Goal: Task Accomplishment & Management: Manage account settings

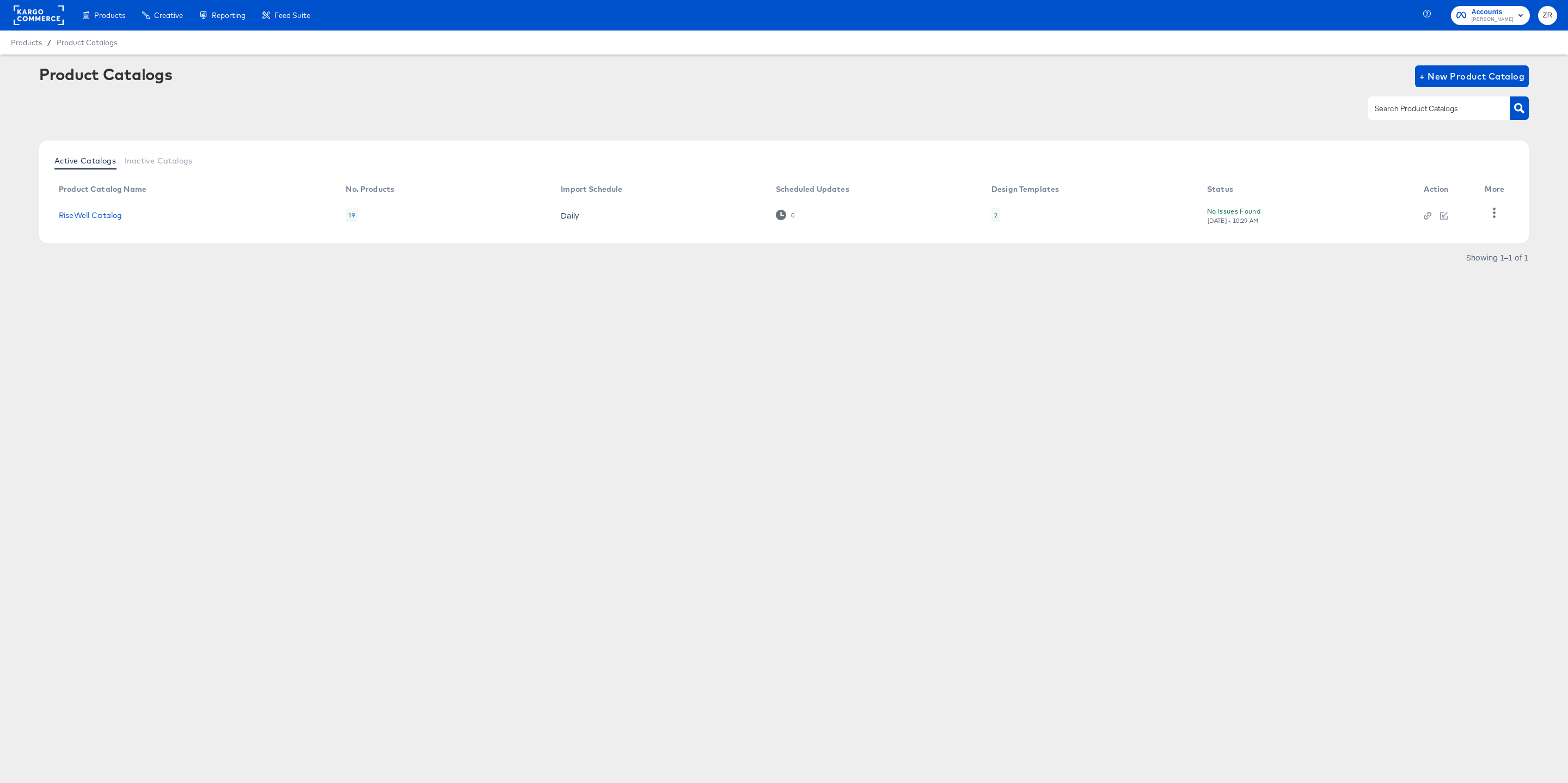
click at [1553, 15] on button "ZR" at bounding box center [1548, 15] width 19 height 19
click at [1519, 102] on link "Internal Dashboard" at bounding box center [1488, 109] width 82 height 20
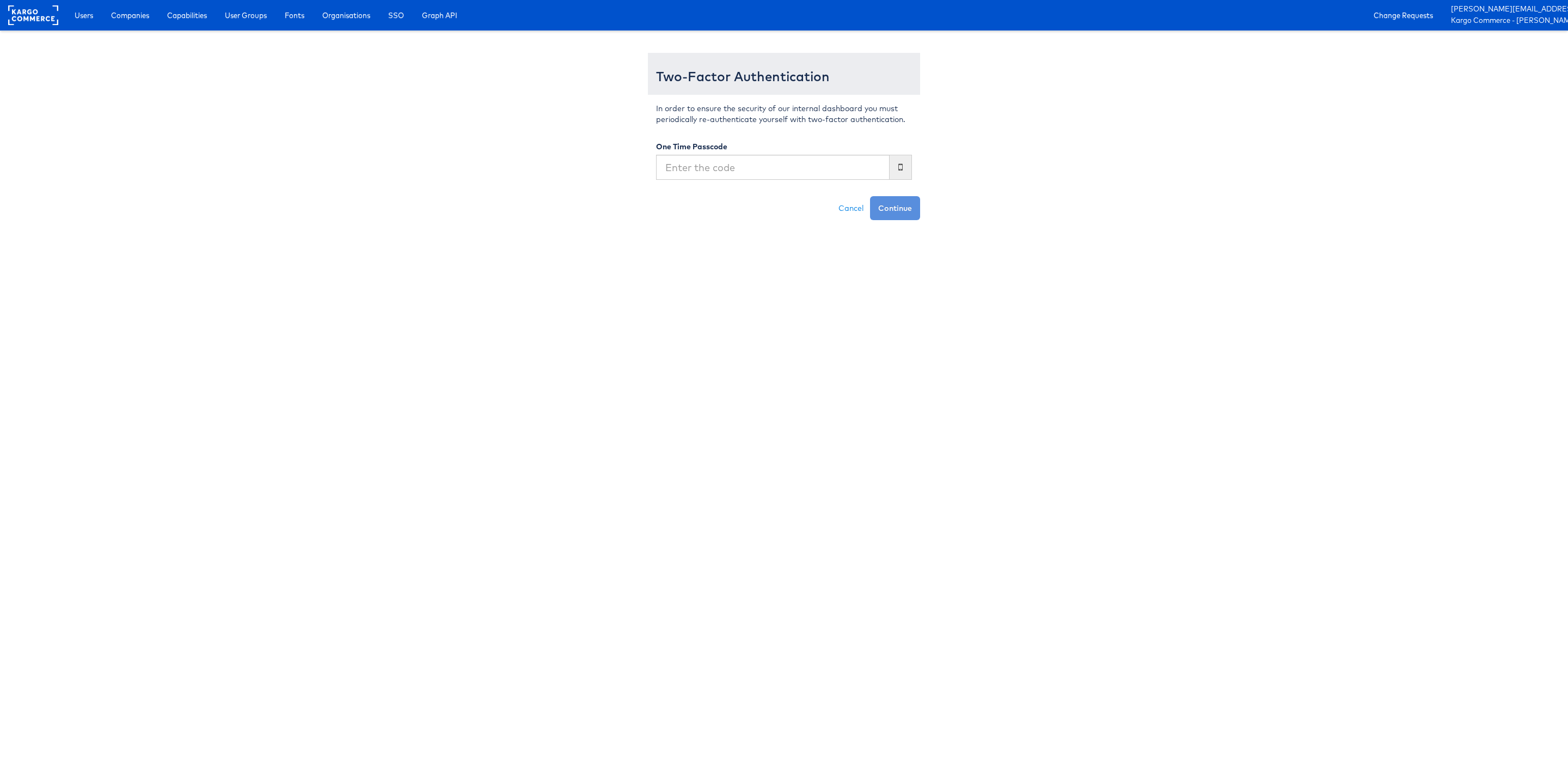
click at [729, 167] on input "text" at bounding box center [773, 167] width 234 height 25
type input "134528"
click at [870, 196] on button "Continue" at bounding box center [895, 208] width 50 height 24
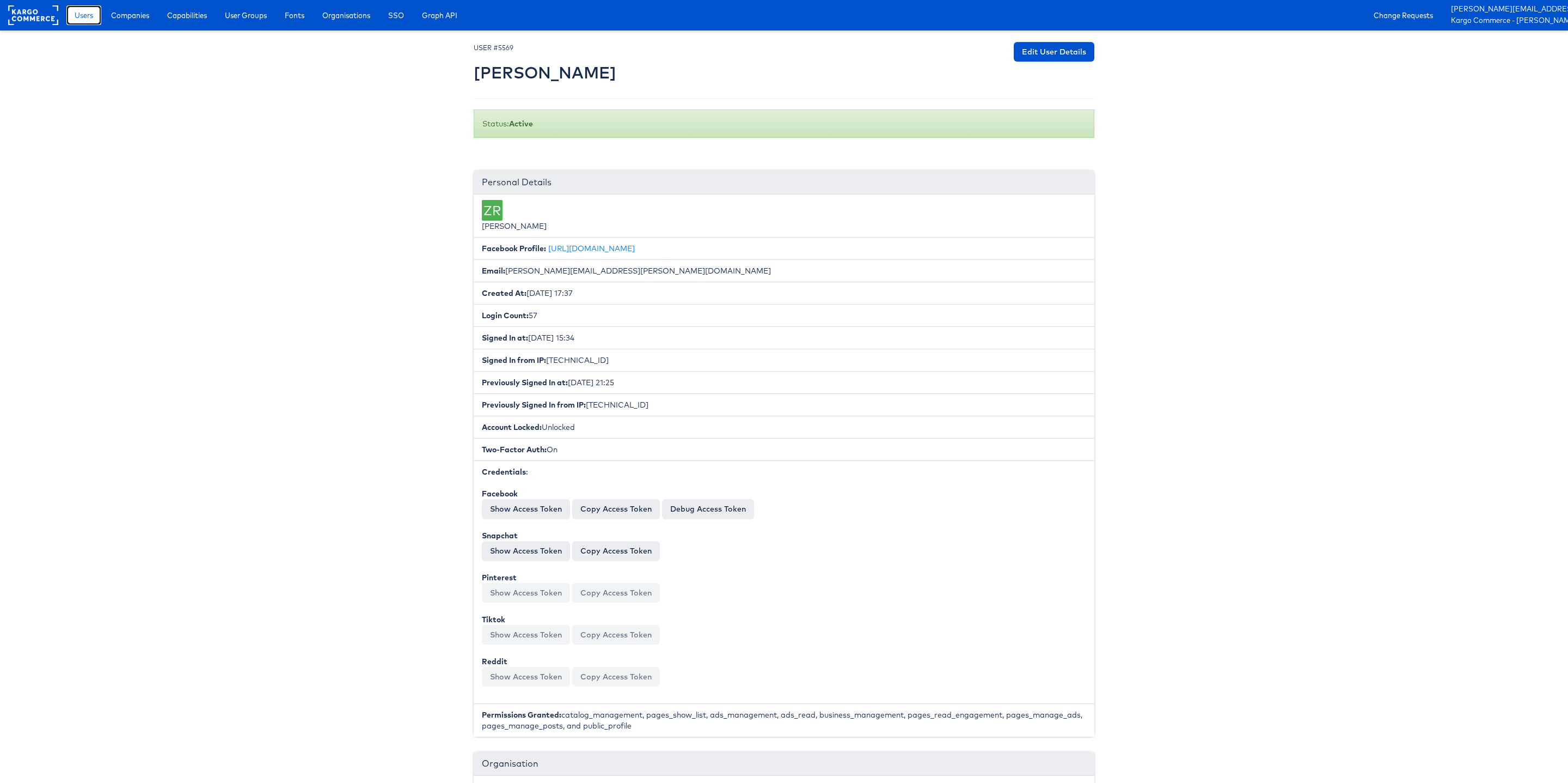
click at [84, 16] on span "Users" at bounding box center [84, 15] width 19 height 11
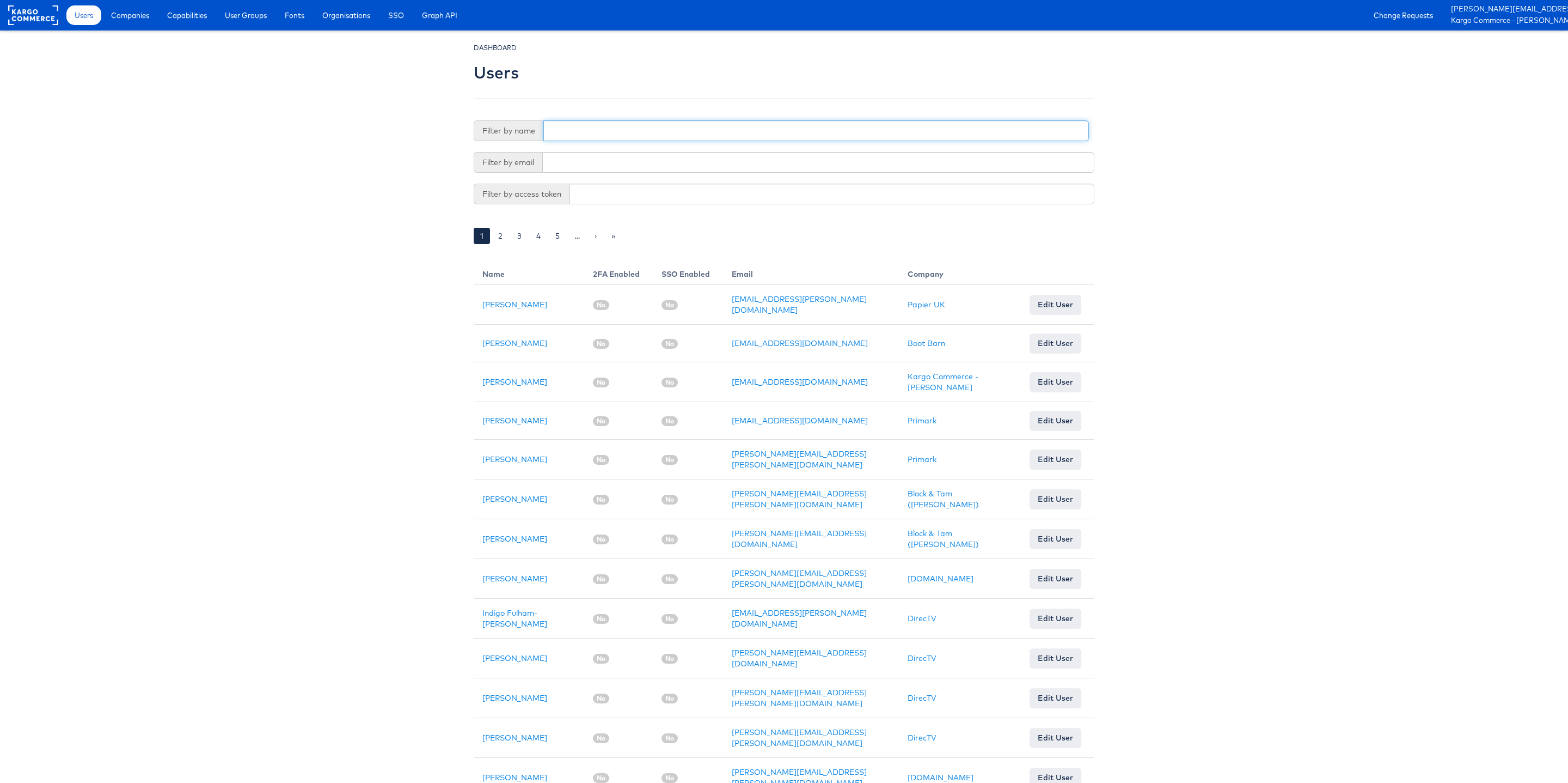
click at [580, 131] on input "text" at bounding box center [816, 131] width 546 height 20
type input "L"
type input "alex"
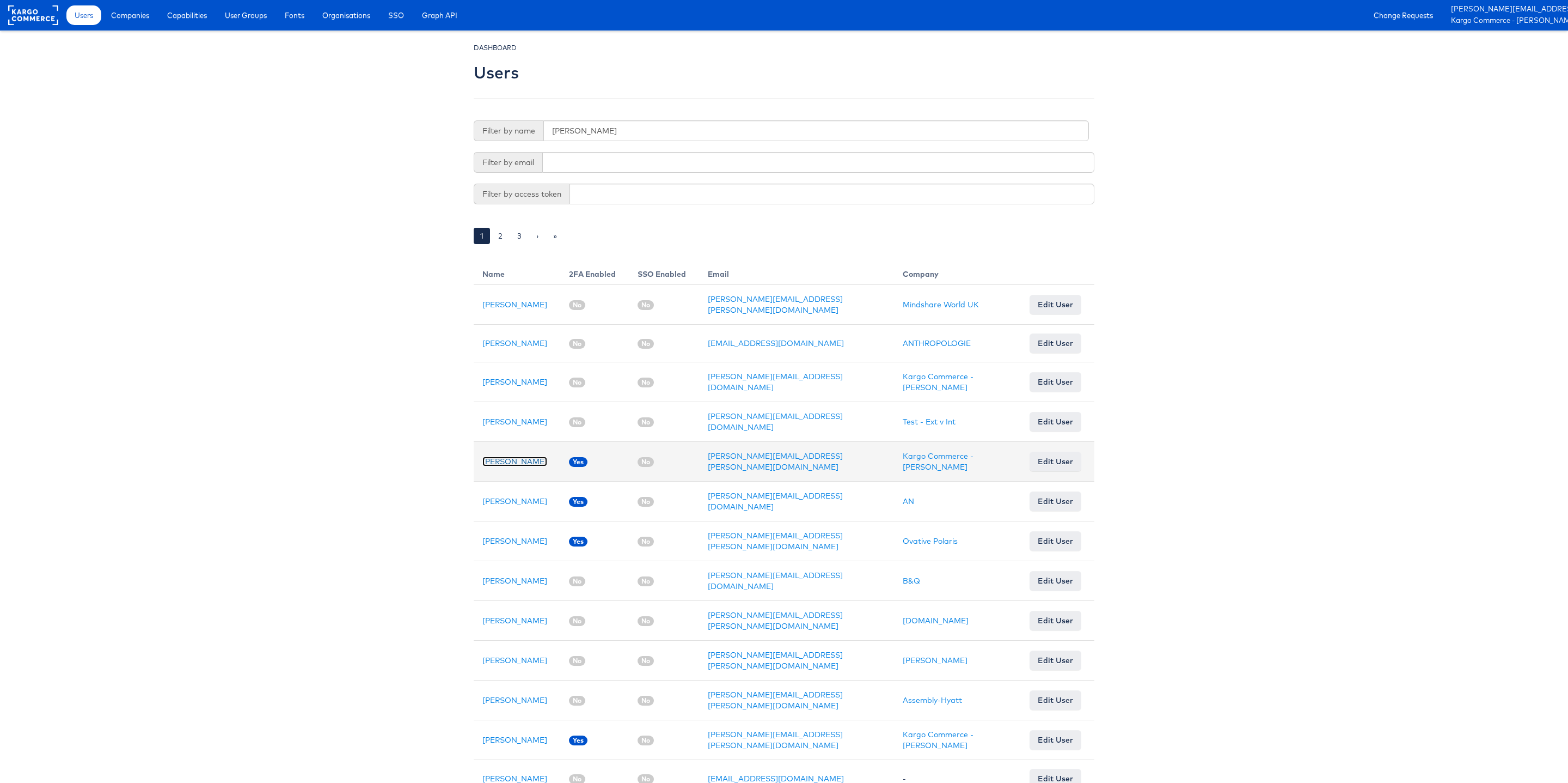
click at [524, 457] on link "Alex Proujansky" at bounding box center [515, 462] width 65 height 10
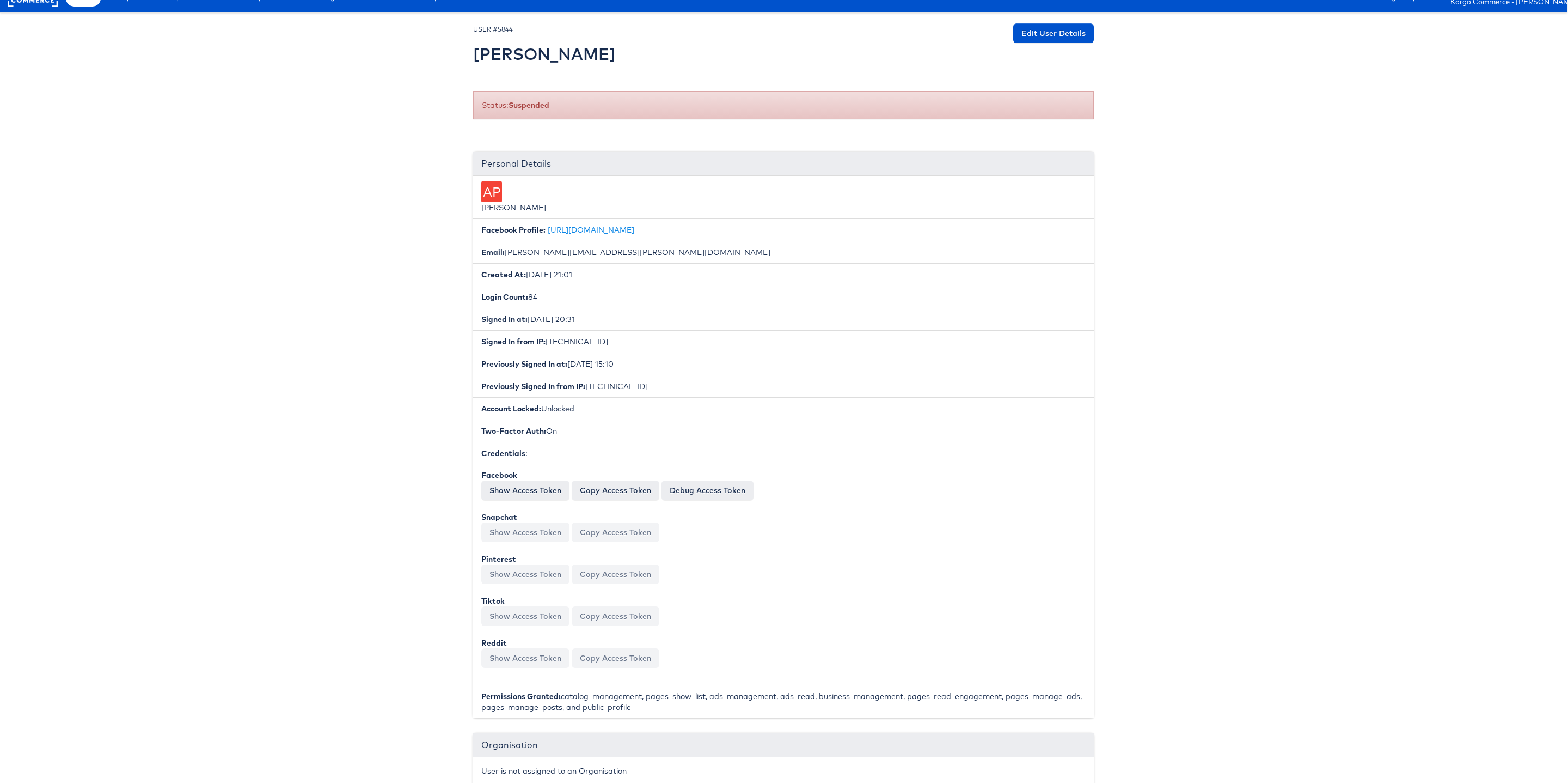
scroll to position [0, 1]
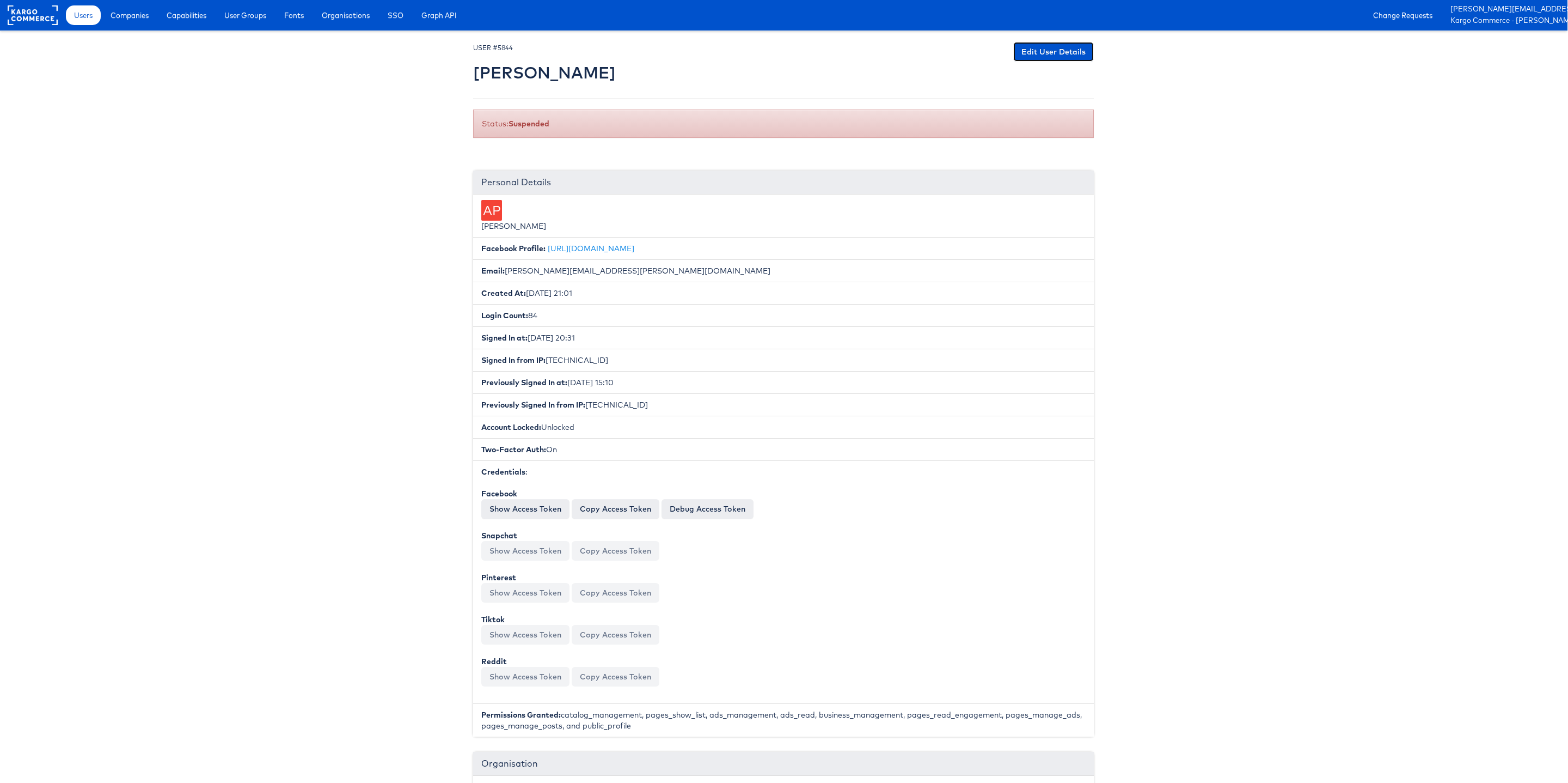
click at [1065, 54] on link "Edit User Details" at bounding box center [1053, 51] width 81 height 20
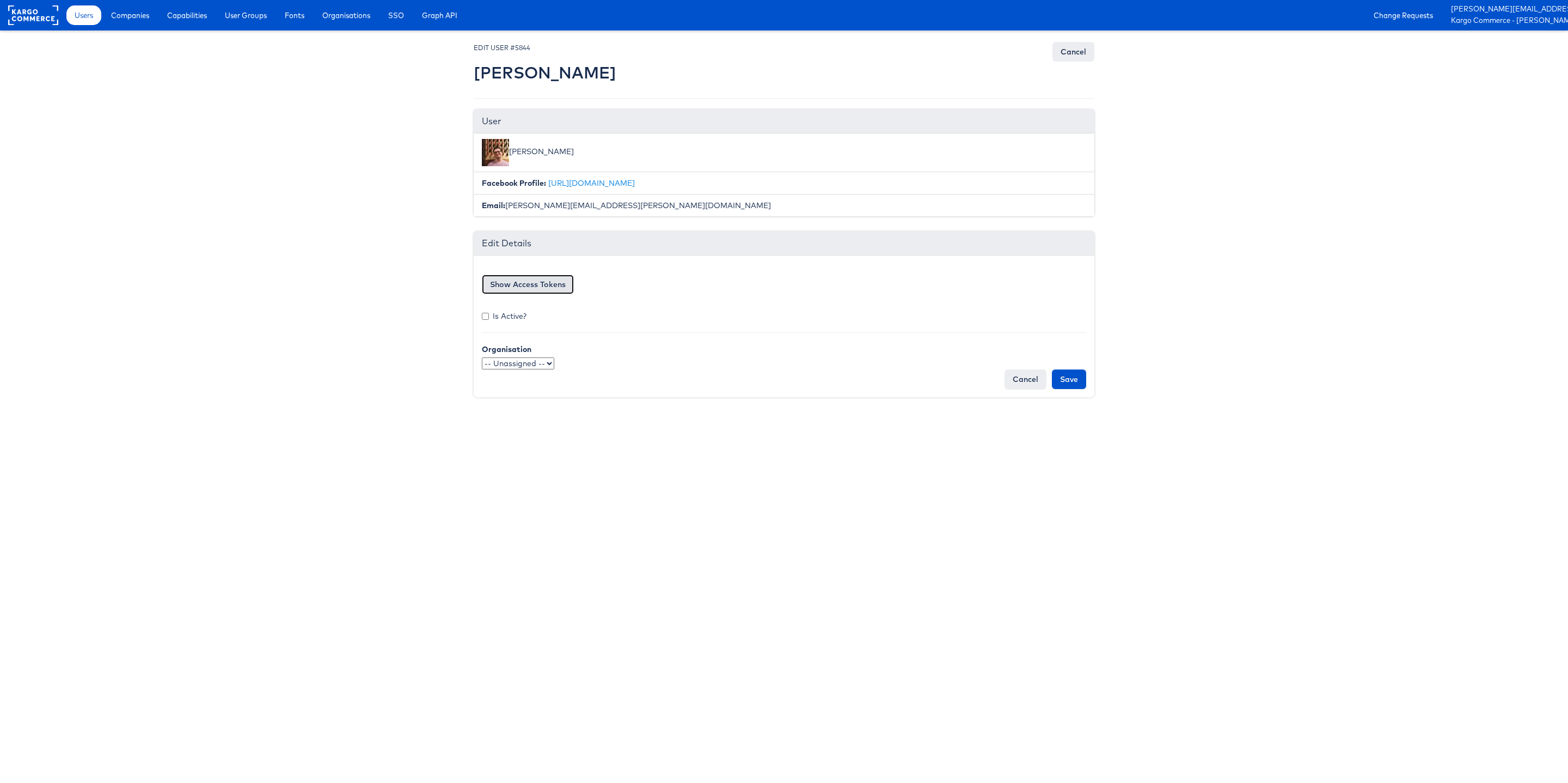
click at [564, 283] on button "Show Access Tokens" at bounding box center [528, 284] width 92 height 20
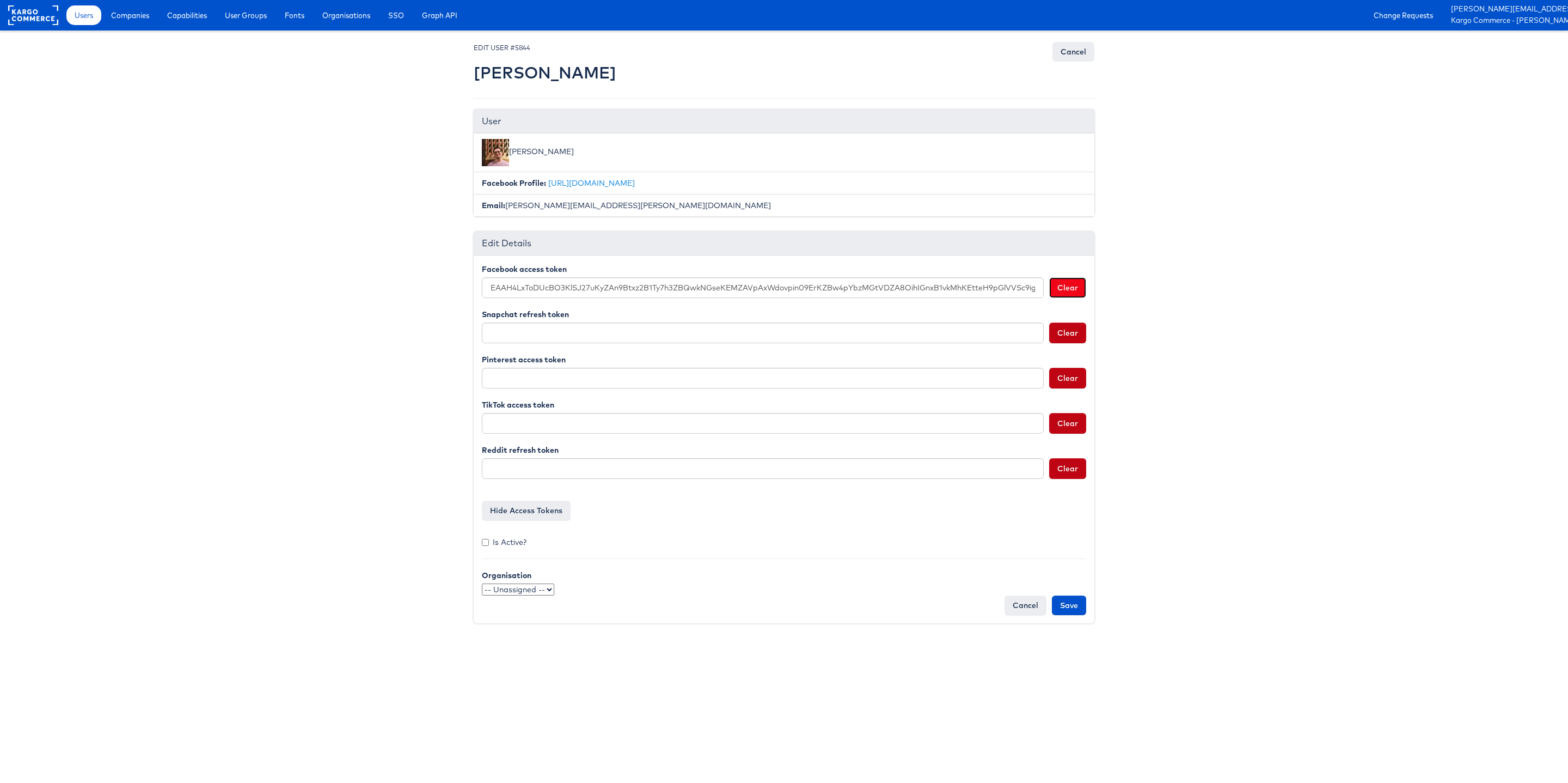
click at [1073, 291] on button "Clear" at bounding box center [1068, 287] width 37 height 20
click at [1082, 599] on input "Save" at bounding box center [1069, 604] width 34 height 20
type input "Saving..."
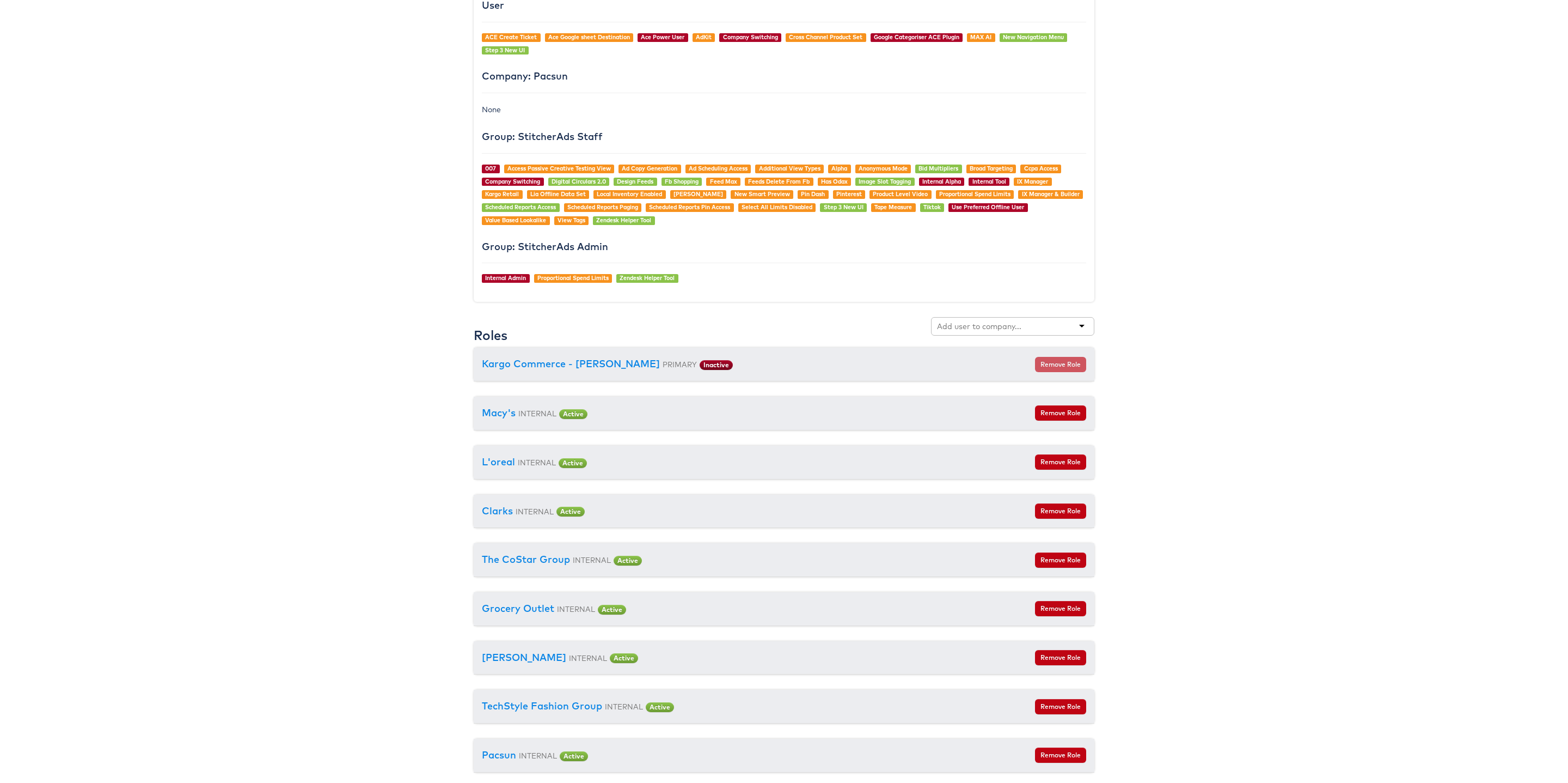
scroll to position [1000, 0]
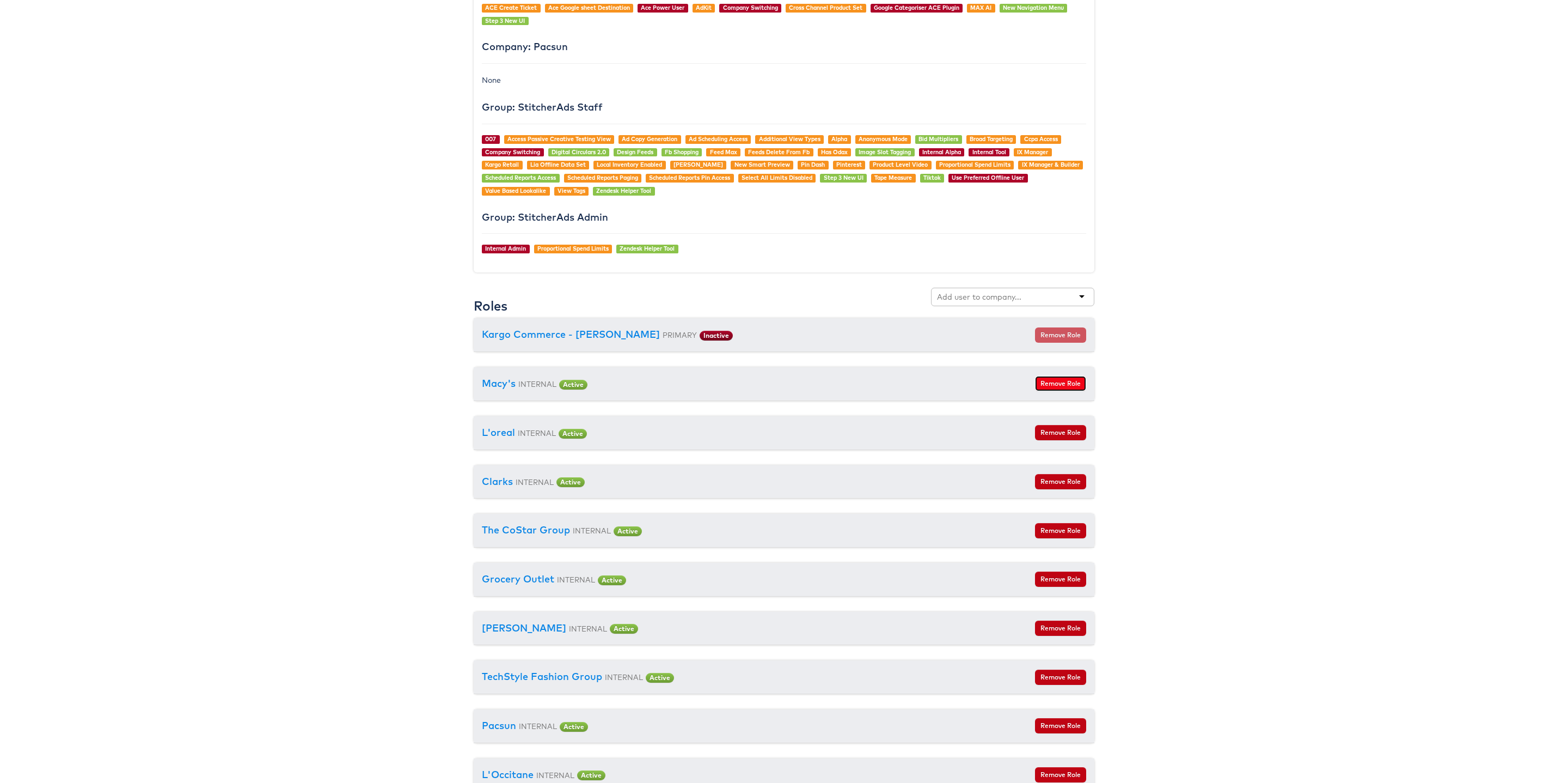
click at [1051, 391] on button "Remove Role" at bounding box center [1061, 383] width 51 height 15
click at [1064, 387] on button "Remove Role" at bounding box center [1061, 383] width 51 height 15
click at [1062, 391] on button "Remove Role" at bounding box center [1061, 383] width 51 height 15
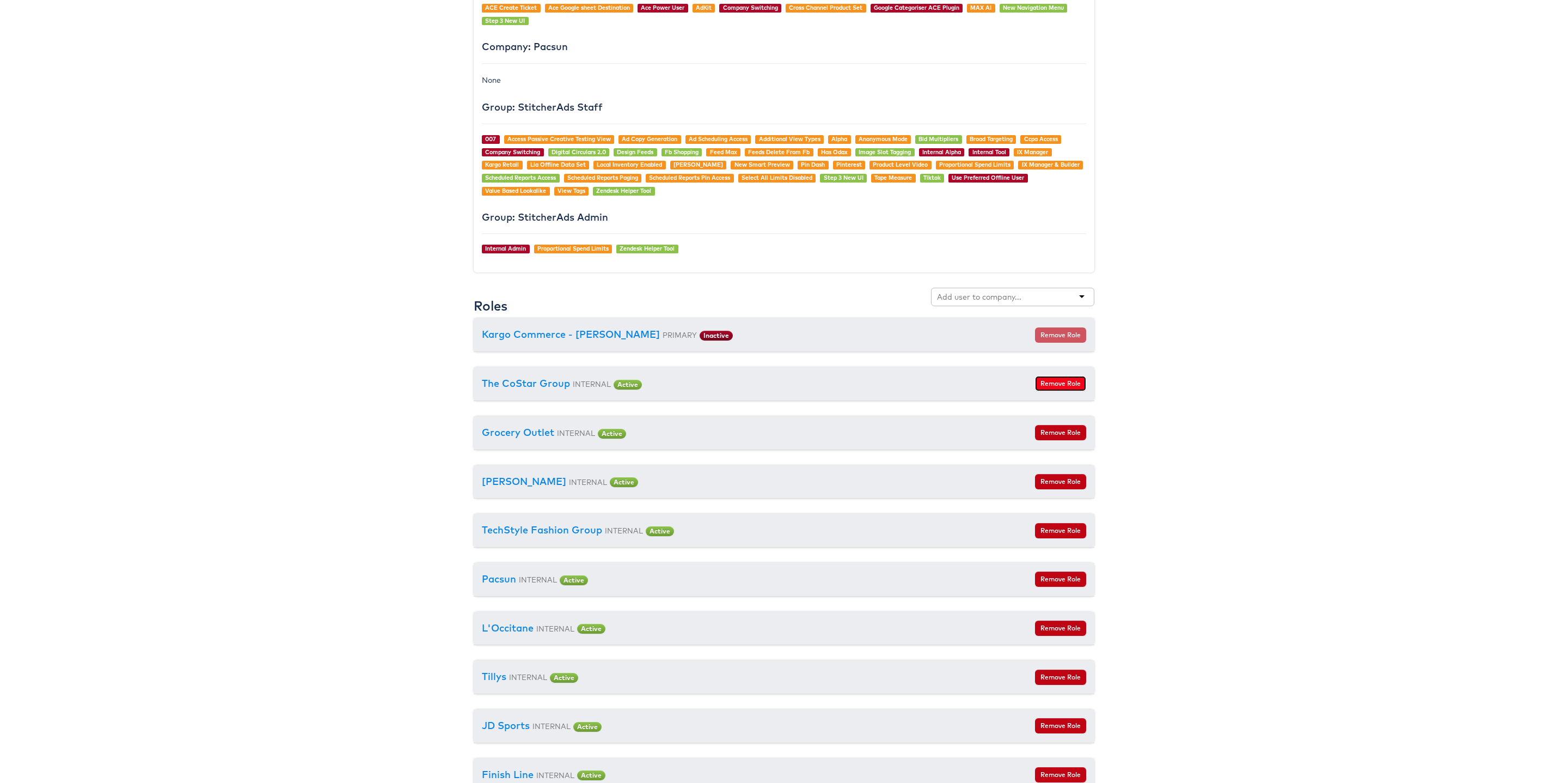
click at [1058, 391] on button "Remove Role" at bounding box center [1061, 383] width 51 height 15
click at [1049, 400] on div "Grocery Outlet INTERNAL Active Remove Role" at bounding box center [784, 384] width 620 height 34
click at [1049, 391] on button "Remove Role" at bounding box center [1061, 383] width 51 height 15
click at [1052, 391] on button "Remove Role" at bounding box center [1061, 383] width 51 height 15
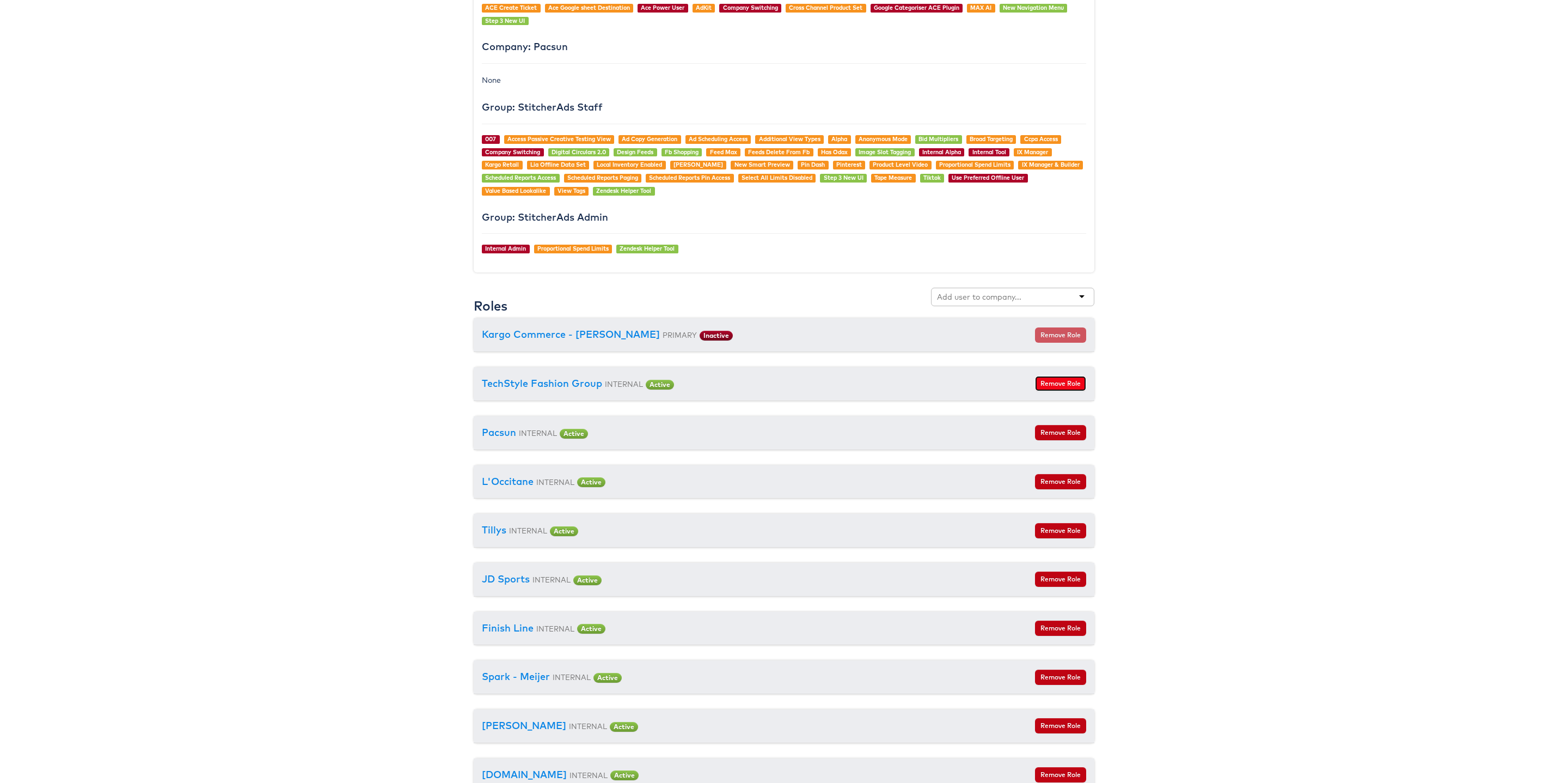
click at [1056, 391] on button "Remove Role" at bounding box center [1061, 383] width 51 height 15
click at [1056, 388] on button "Remove Role" at bounding box center [1061, 383] width 51 height 15
click at [1044, 391] on button "Remove Role" at bounding box center [1061, 383] width 51 height 15
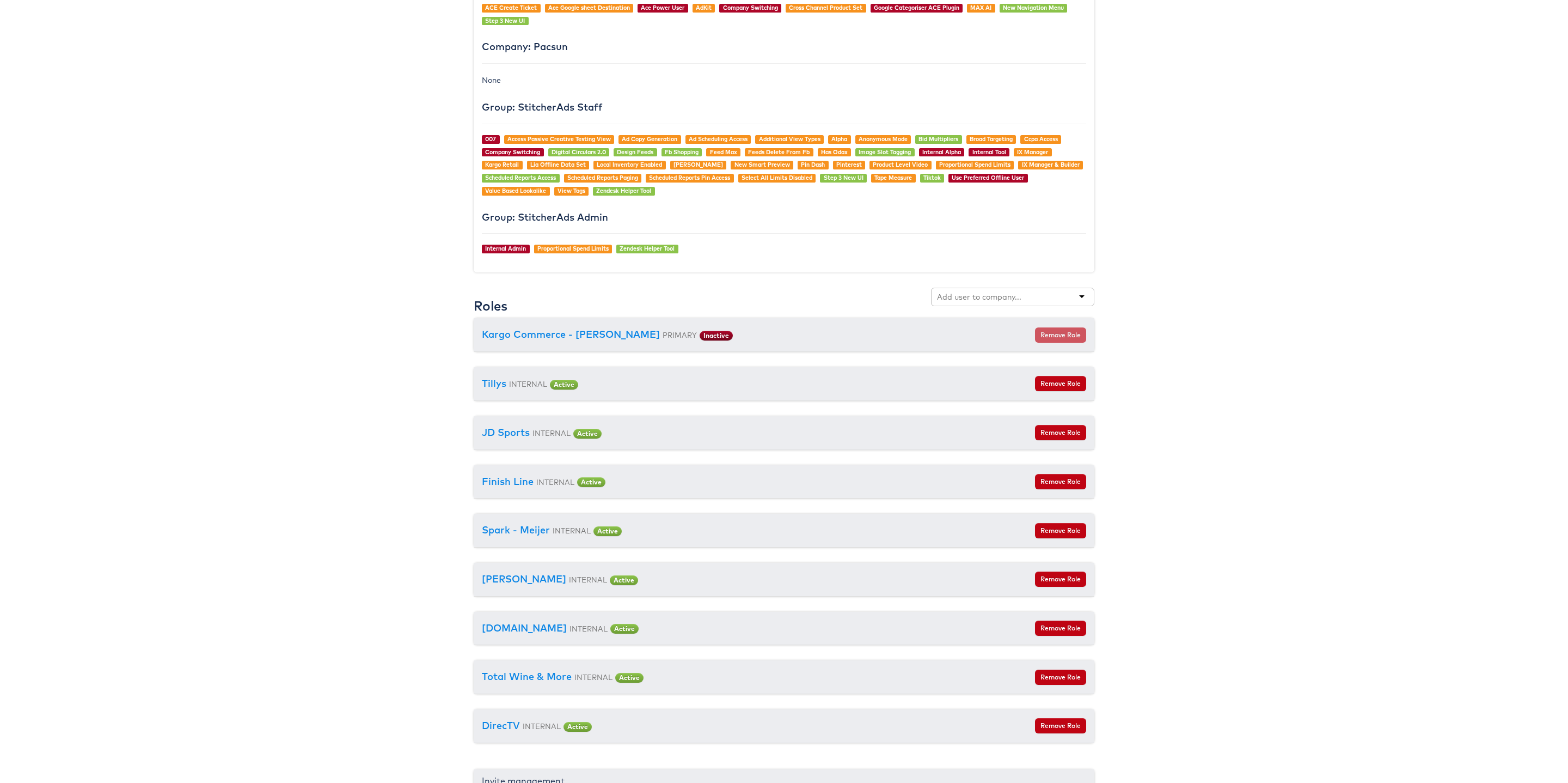
click at [1057, 384] on div "Tillys INTERNAL Active Remove Role" at bounding box center [784, 384] width 620 height 34
click at [1057, 390] on button "Remove Role" at bounding box center [1061, 383] width 51 height 15
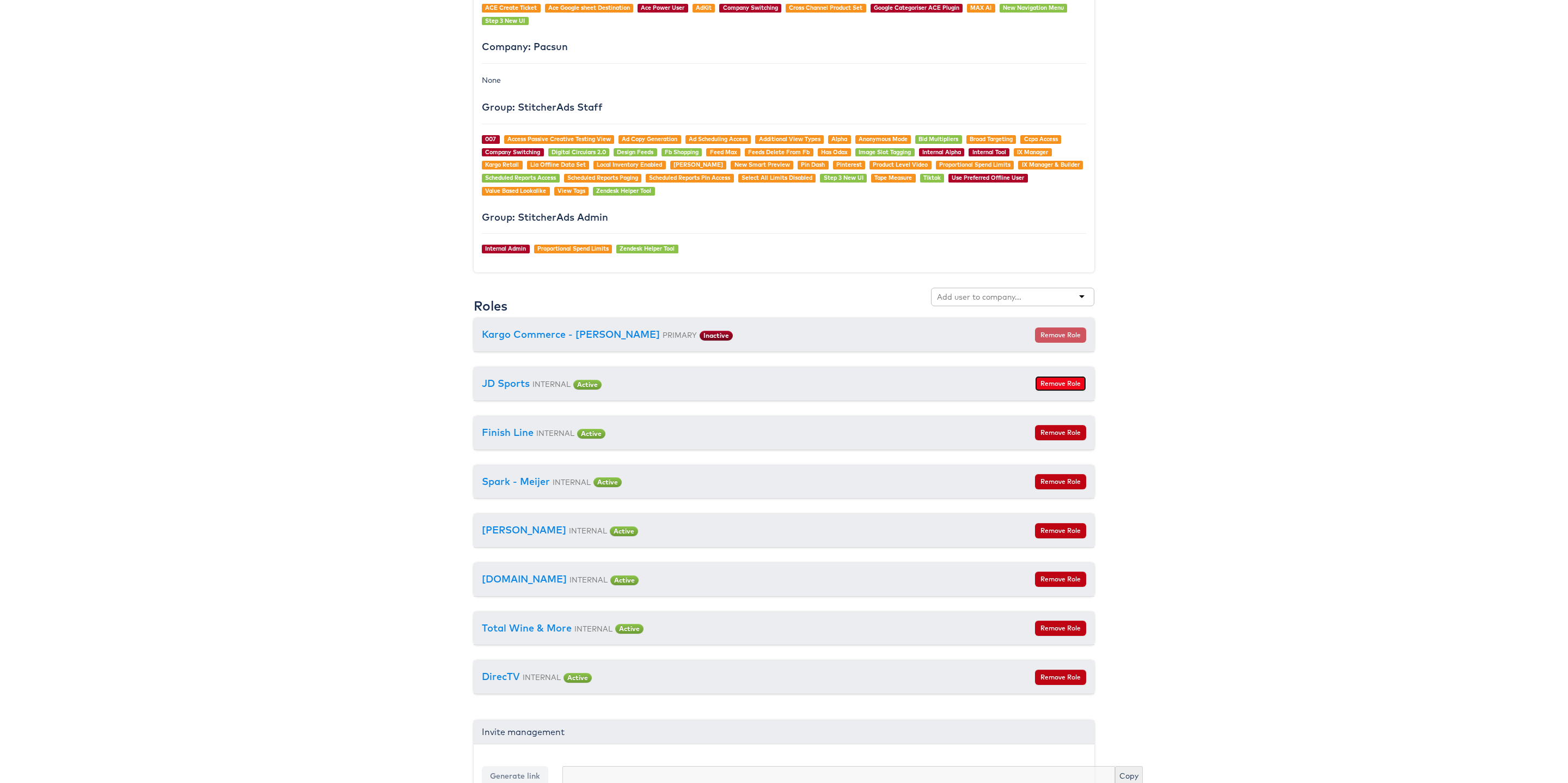
click at [1055, 391] on button "Remove Role" at bounding box center [1061, 383] width 51 height 15
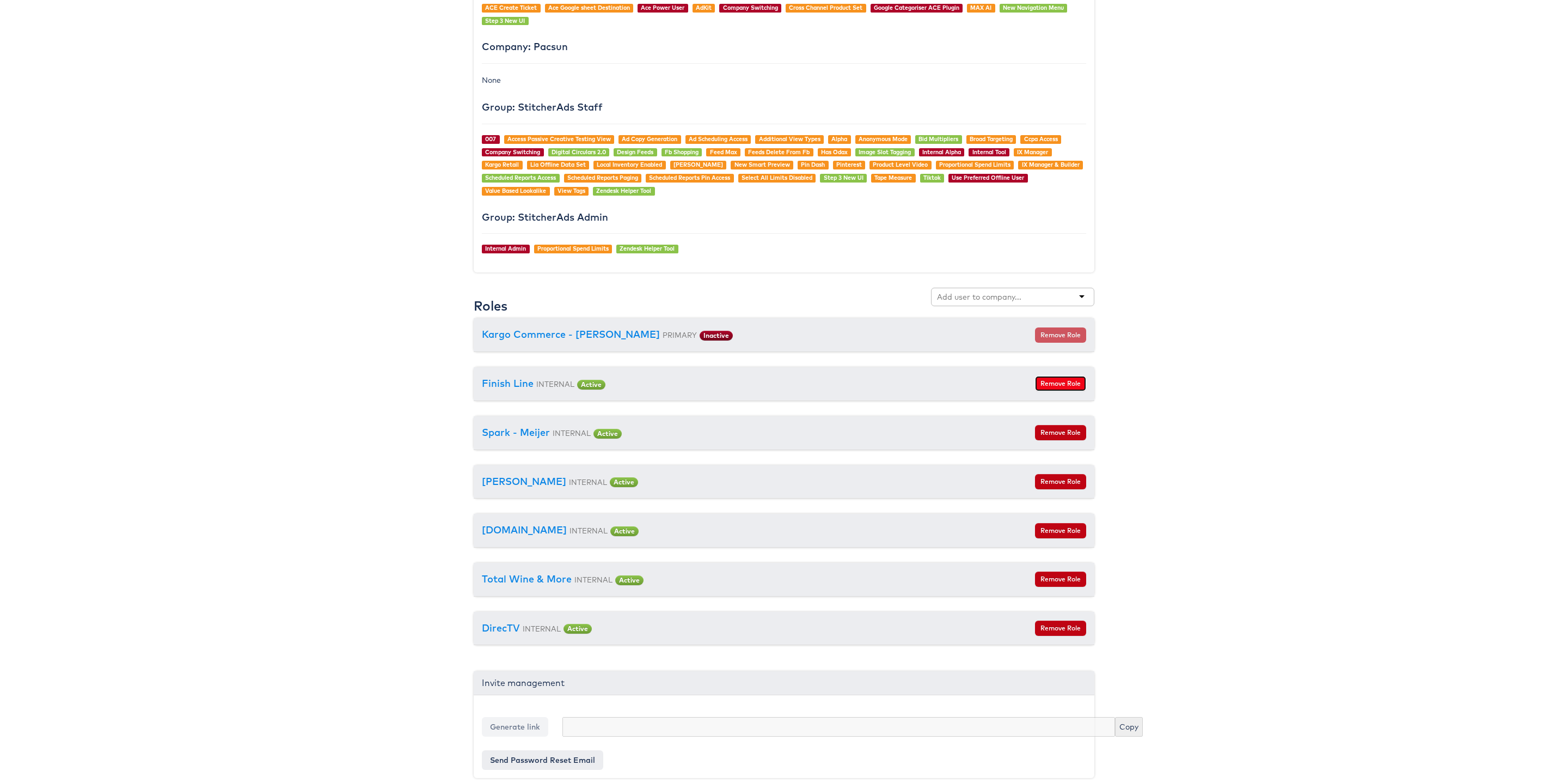
click at [1061, 391] on button "Remove Role" at bounding box center [1061, 383] width 51 height 15
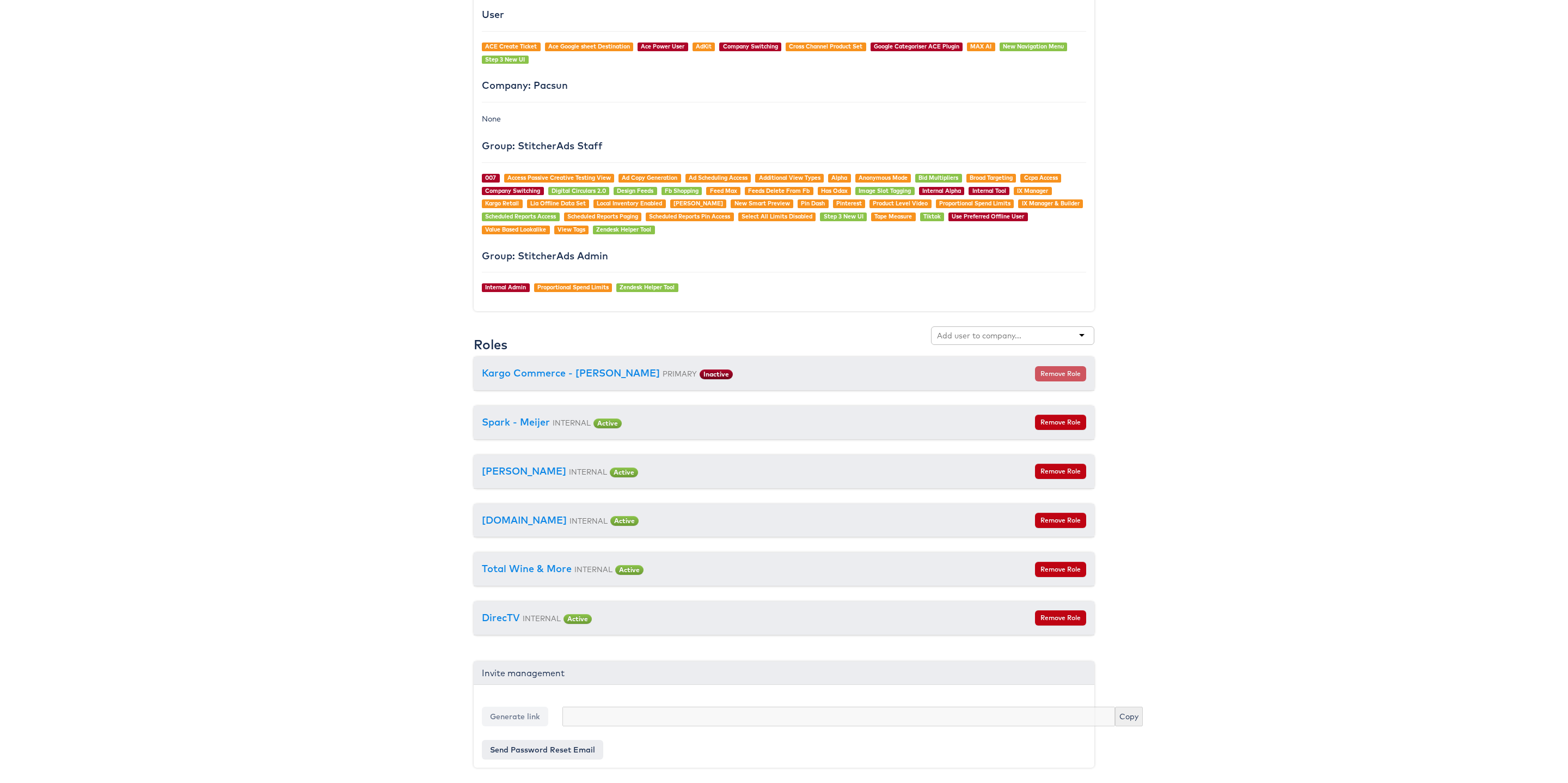
scroll to position [973, 0]
click at [1067, 419] on button "Remove Role" at bounding box center [1061, 423] width 51 height 15
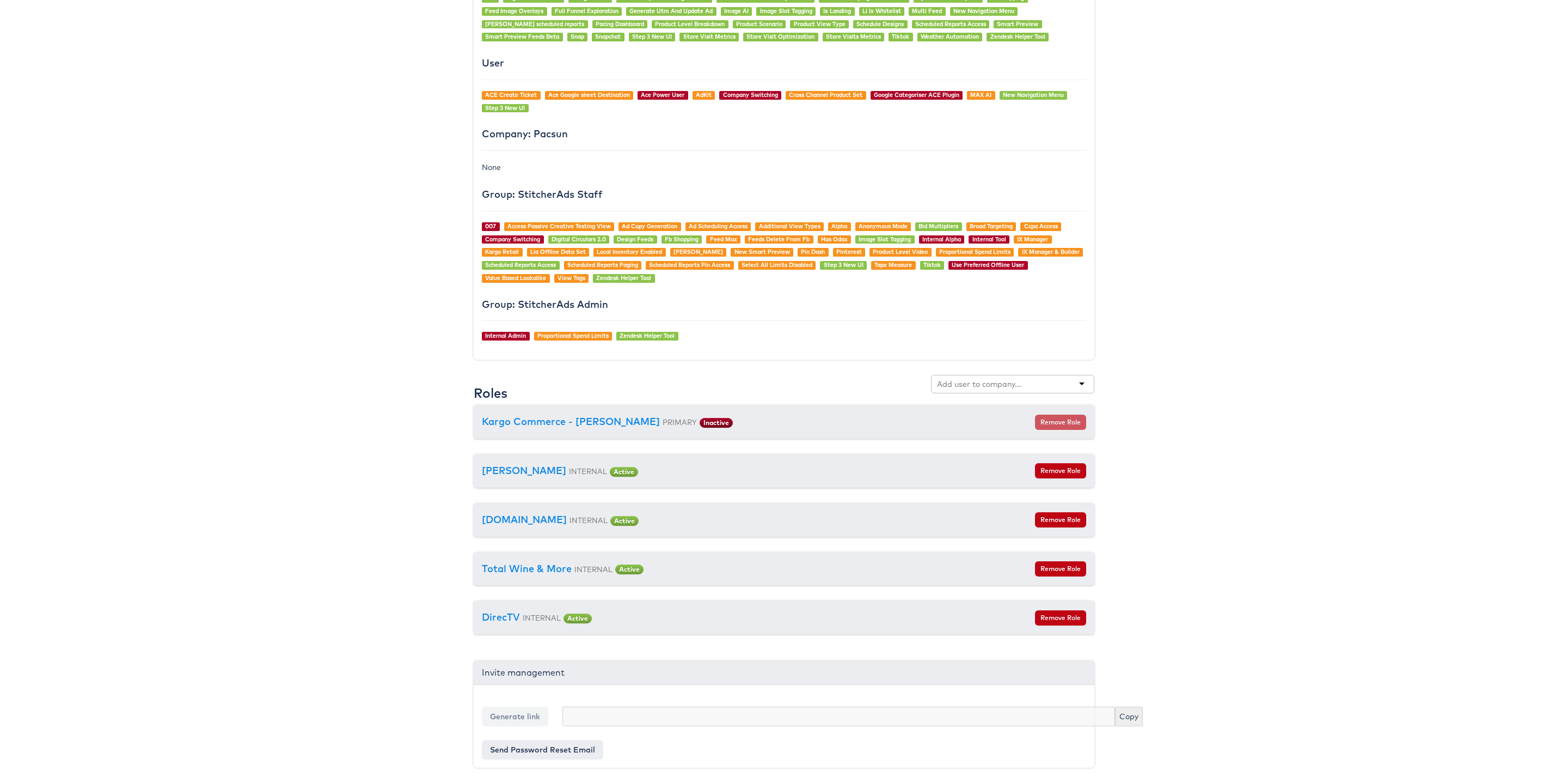
scroll to position [924, 0]
click at [1063, 471] on button "Remove Role" at bounding box center [1061, 471] width 51 height 15
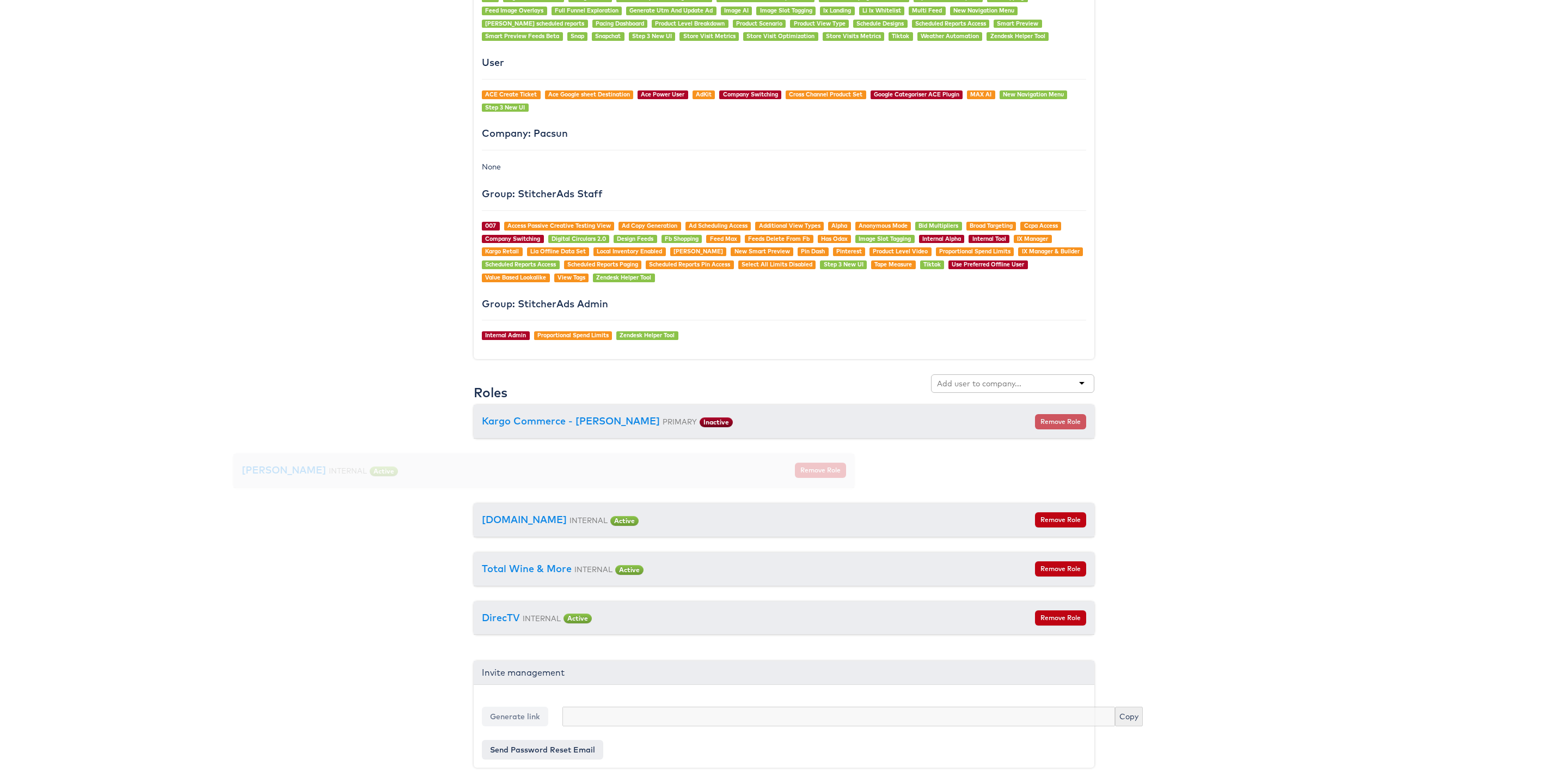
scroll to position [875, 0]
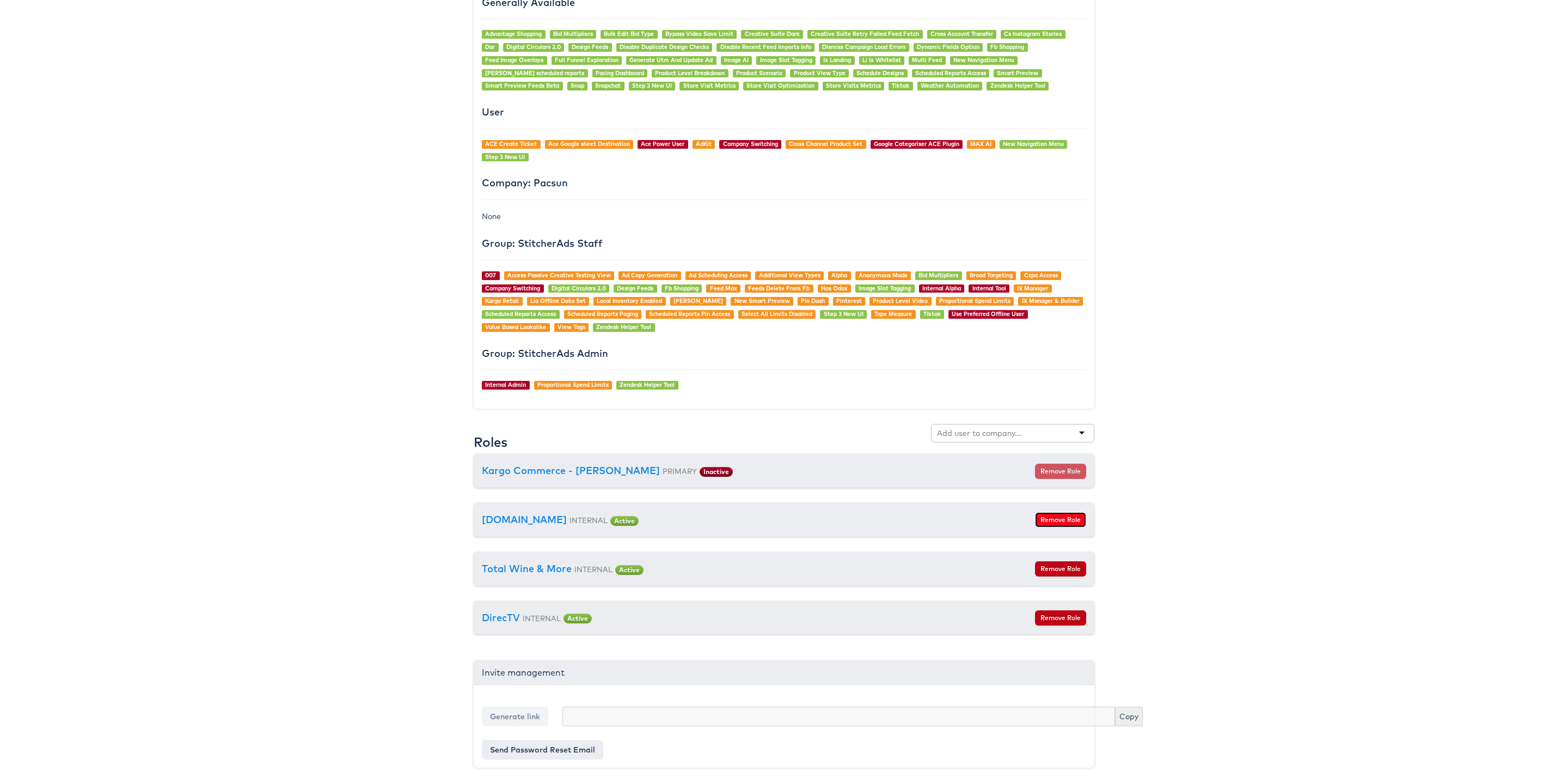
click at [1047, 513] on button "Remove Role" at bounding box center [1061, 519] width 51 height 15
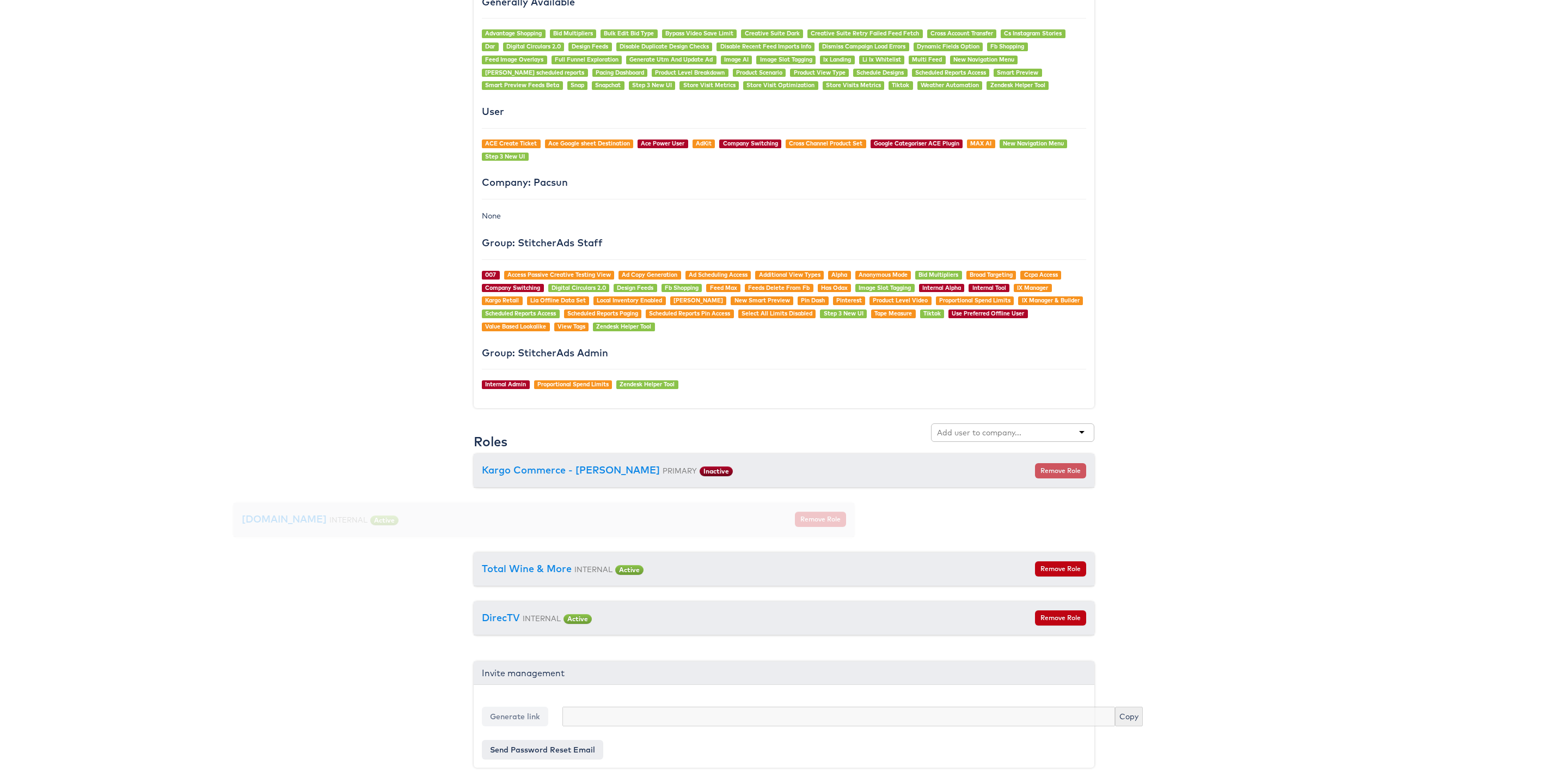
scroll to position [826, 0]
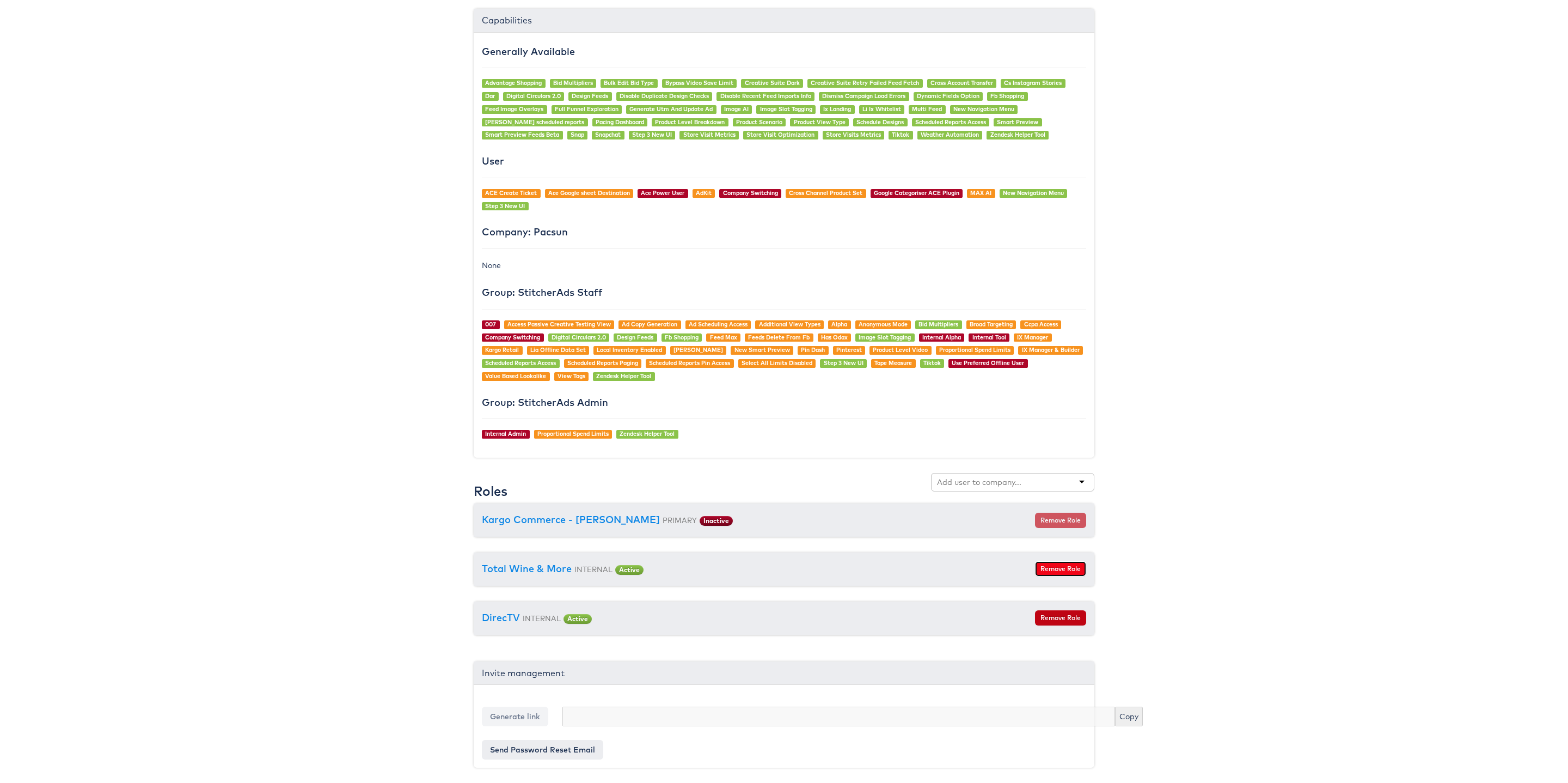
click at [1053, 562] on button "Remove Role" at bounding box center [1061, 569] width 51 height 15
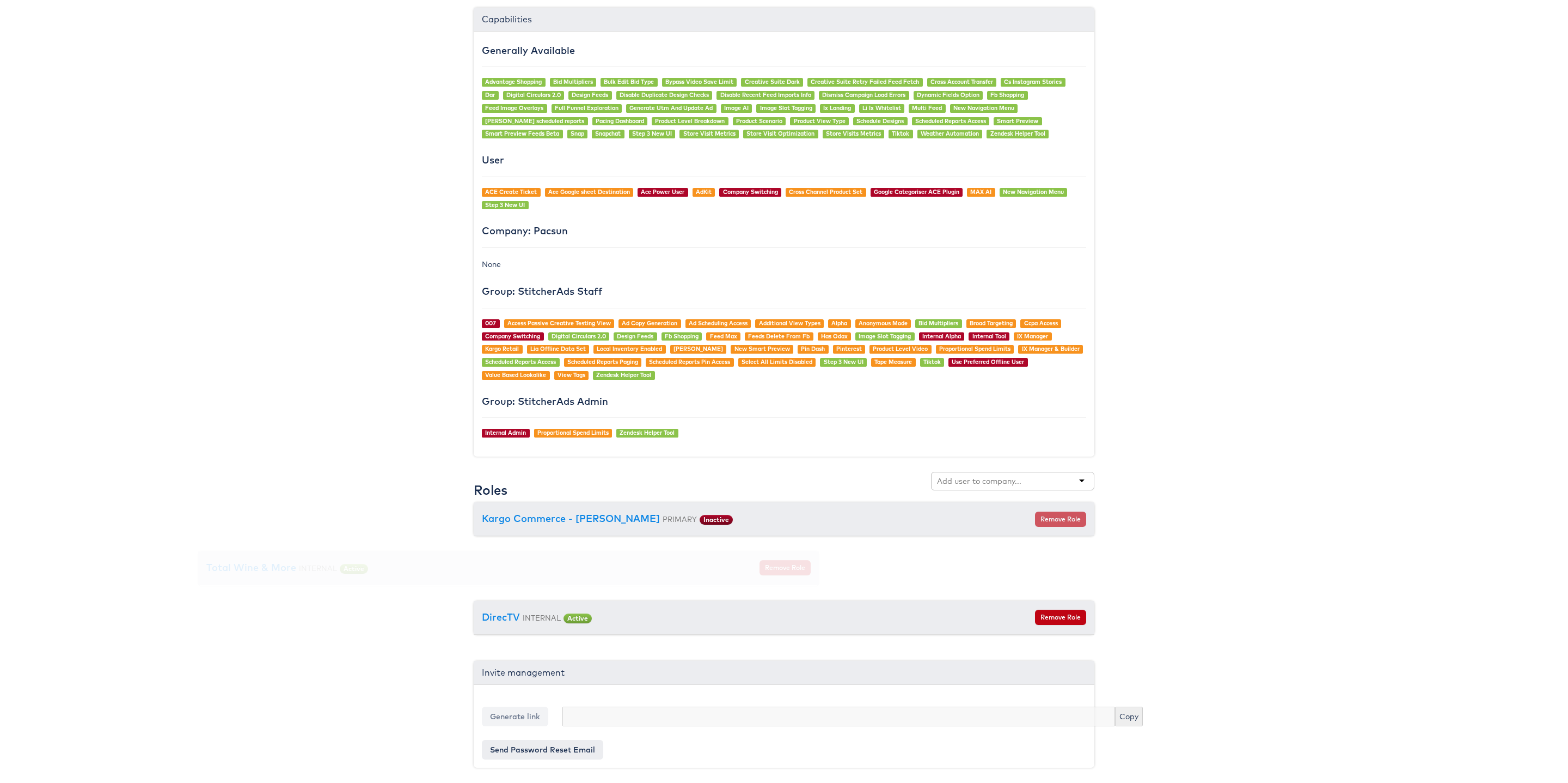
scroll to position [776, 0]
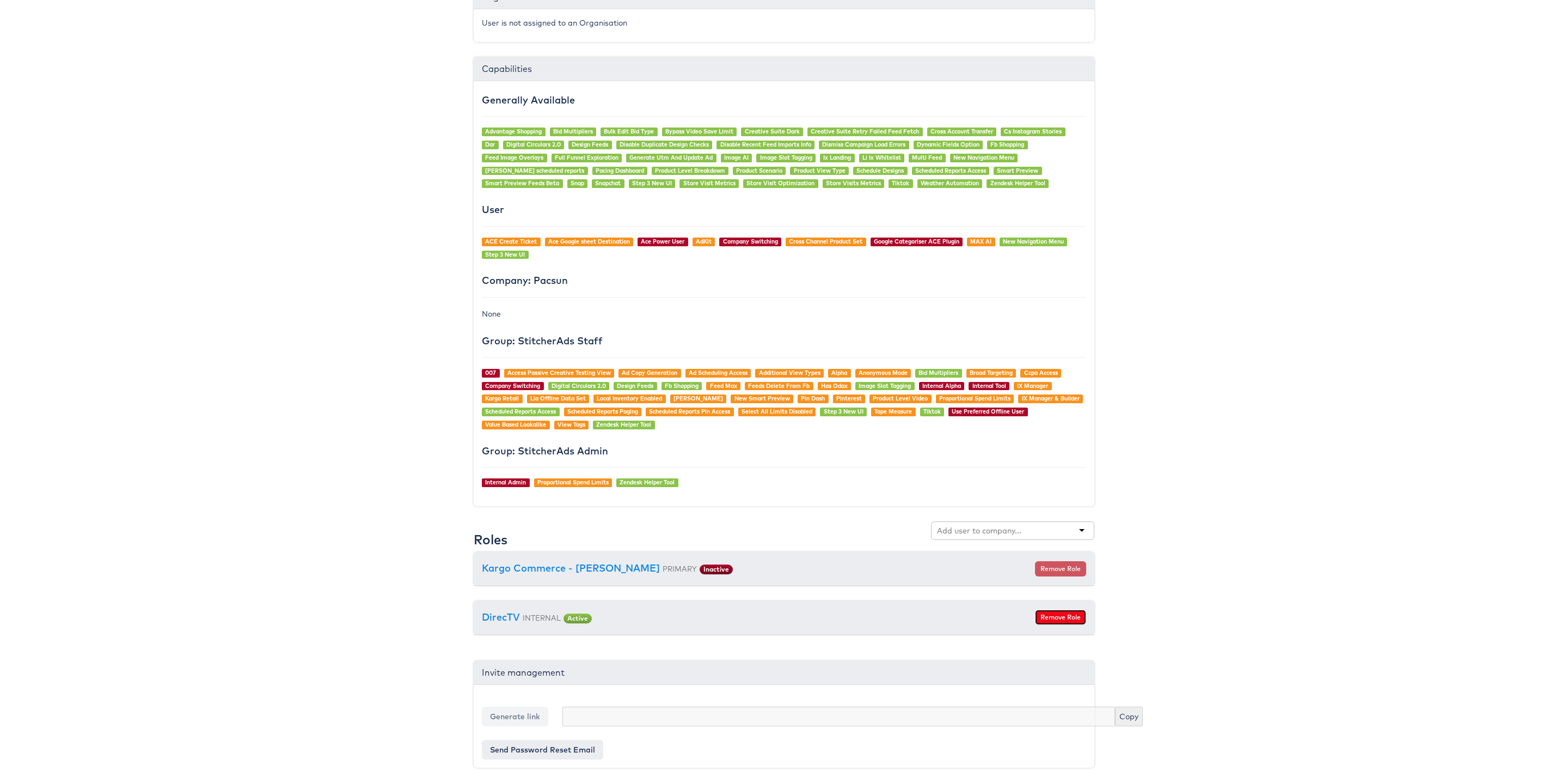
click at [1056, 615] on button "Remove Role" at bounding box center [1061, 617] width 51 height 15
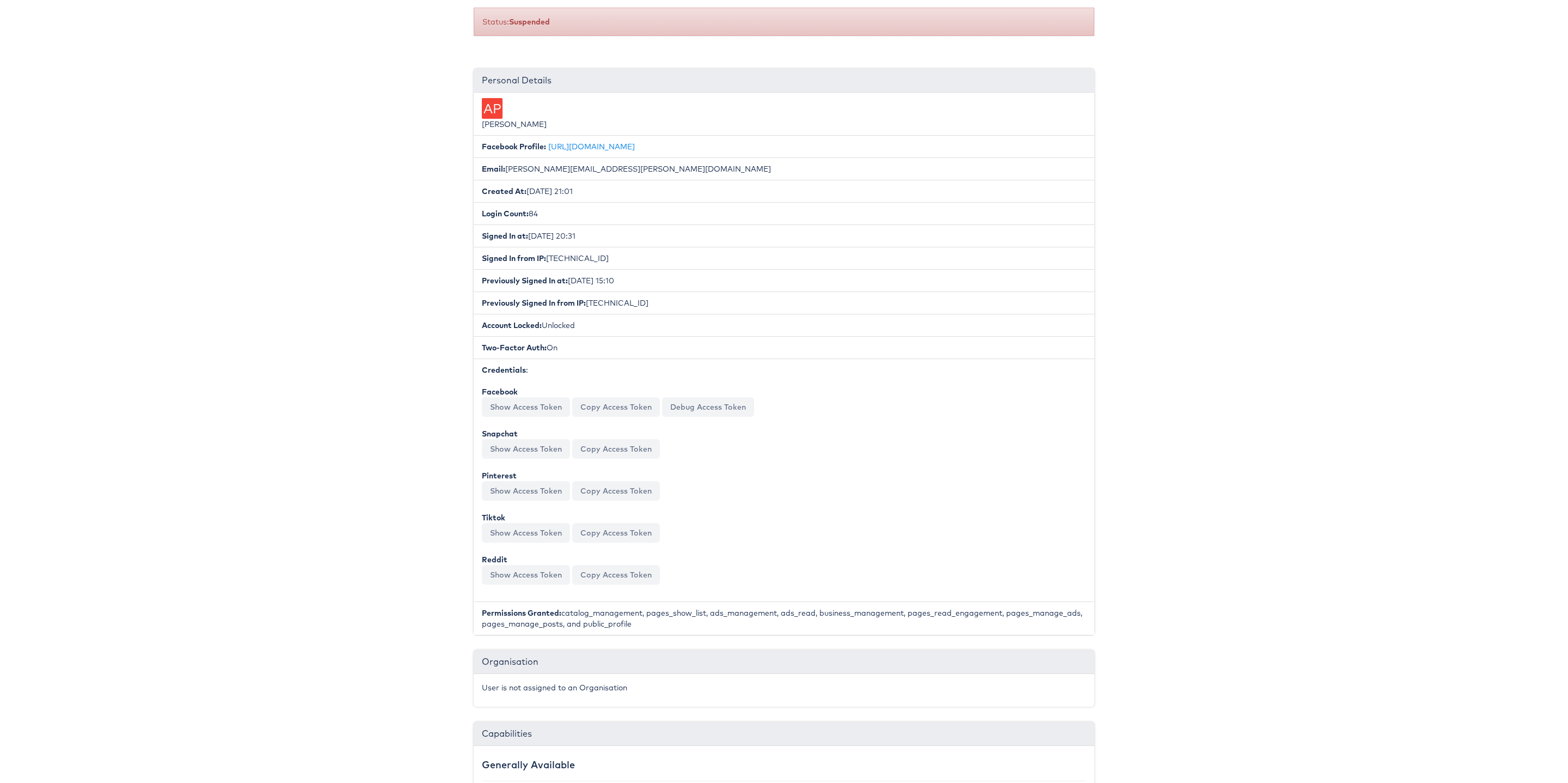
scroll to position [0, 0]
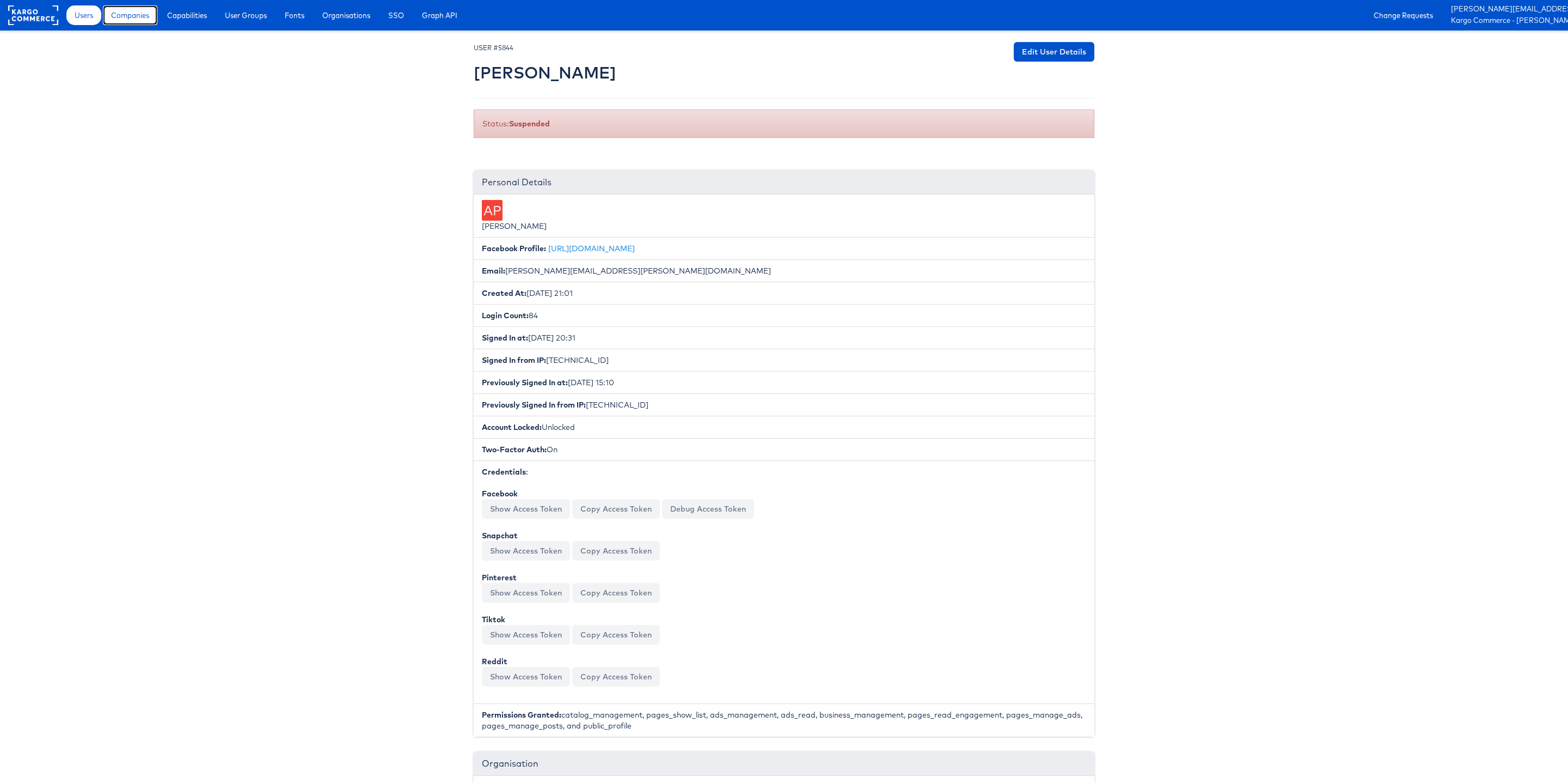
click at [125, 20] on link "Companies" at bounding box center [130, 14] width 54 height 20
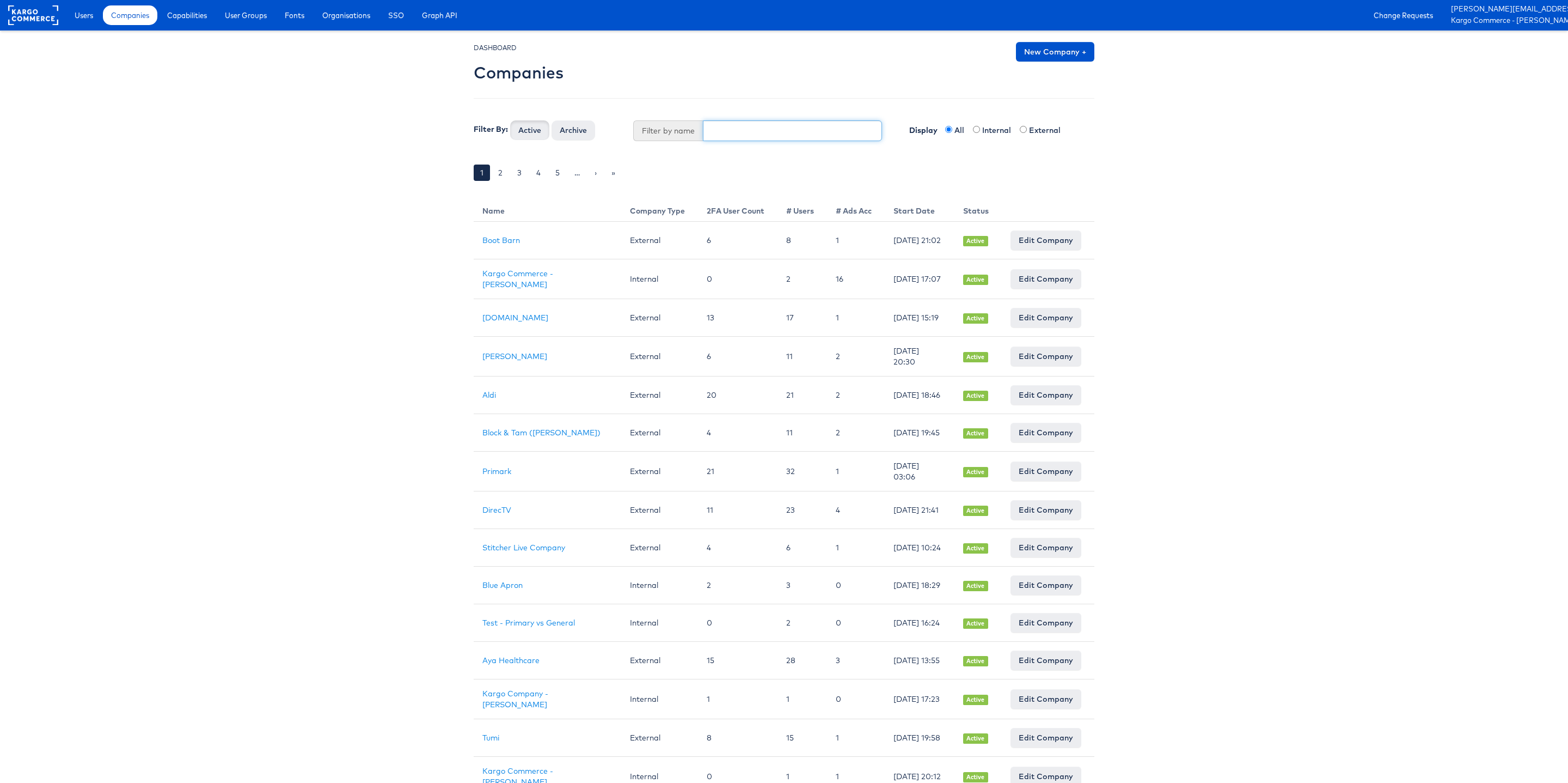
click at [742, 131] on input "text" at bounding box center [792, 131] width 179 height 20
click at [510, 121] on button "Active" at bounding box center [529, 130] width 39 height 20
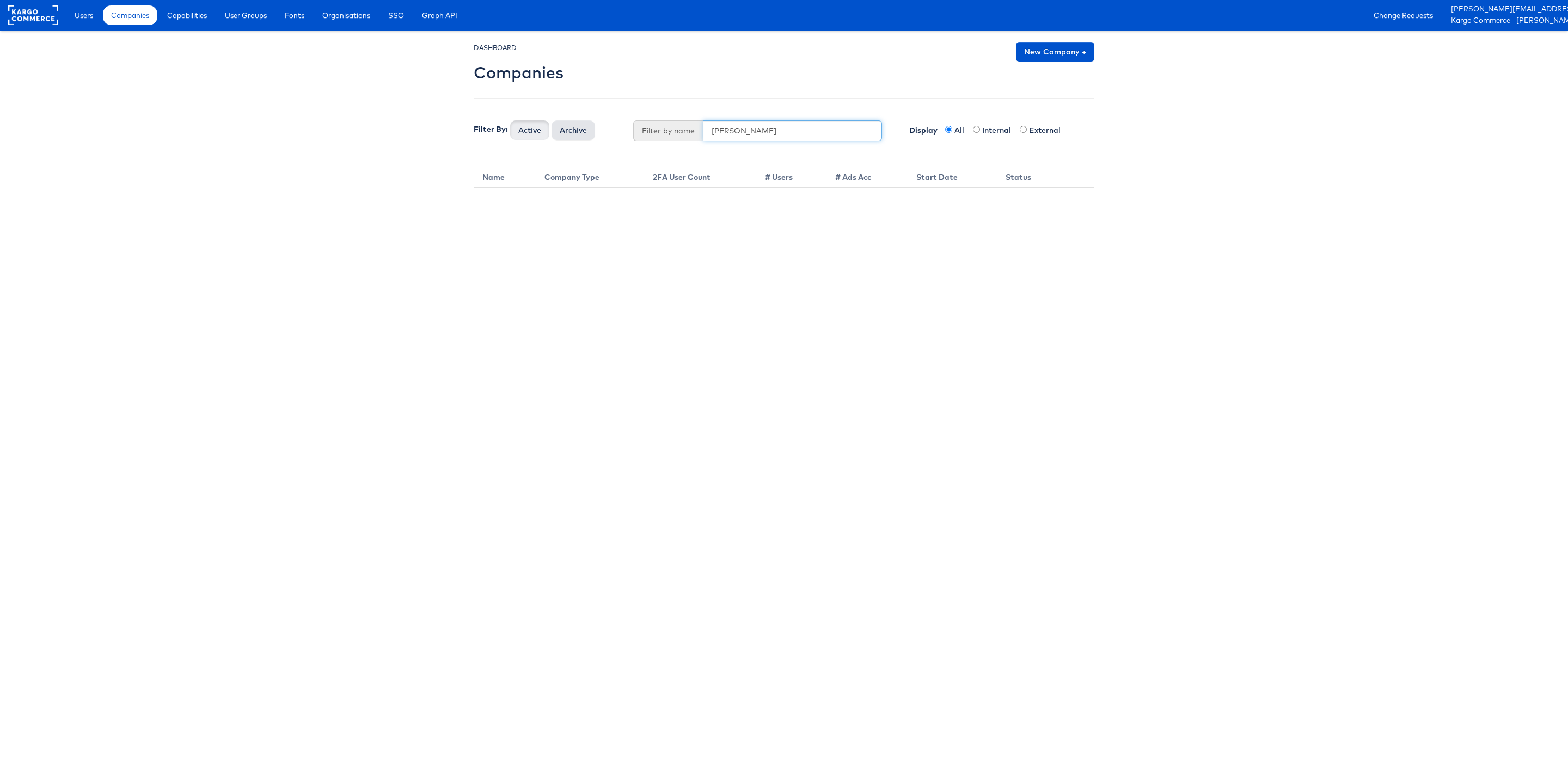
type input "alex pro"
click at [565, 134] on button "Archive" at bounding box center [573, 130] width 43 height 20
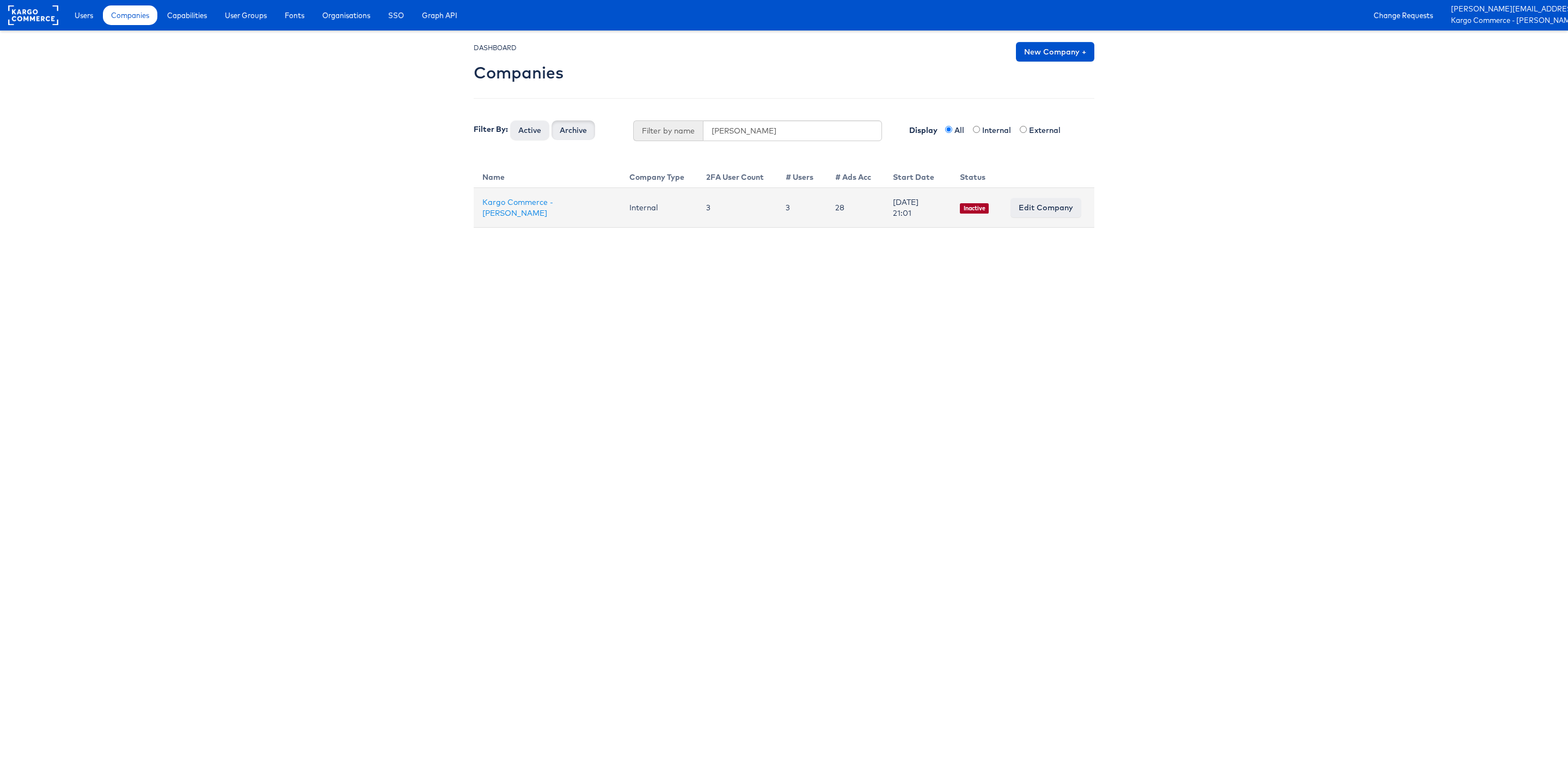
click at [529, 207] on td "Kargo Commerce - [PERSON_NAME]" at bounding box center [546, 207] width 147 height 40
click at [531, 203] on link "Kargo Commerce - [PERSON_NAME]" at bounding box center [518, 207] width 71 height 20
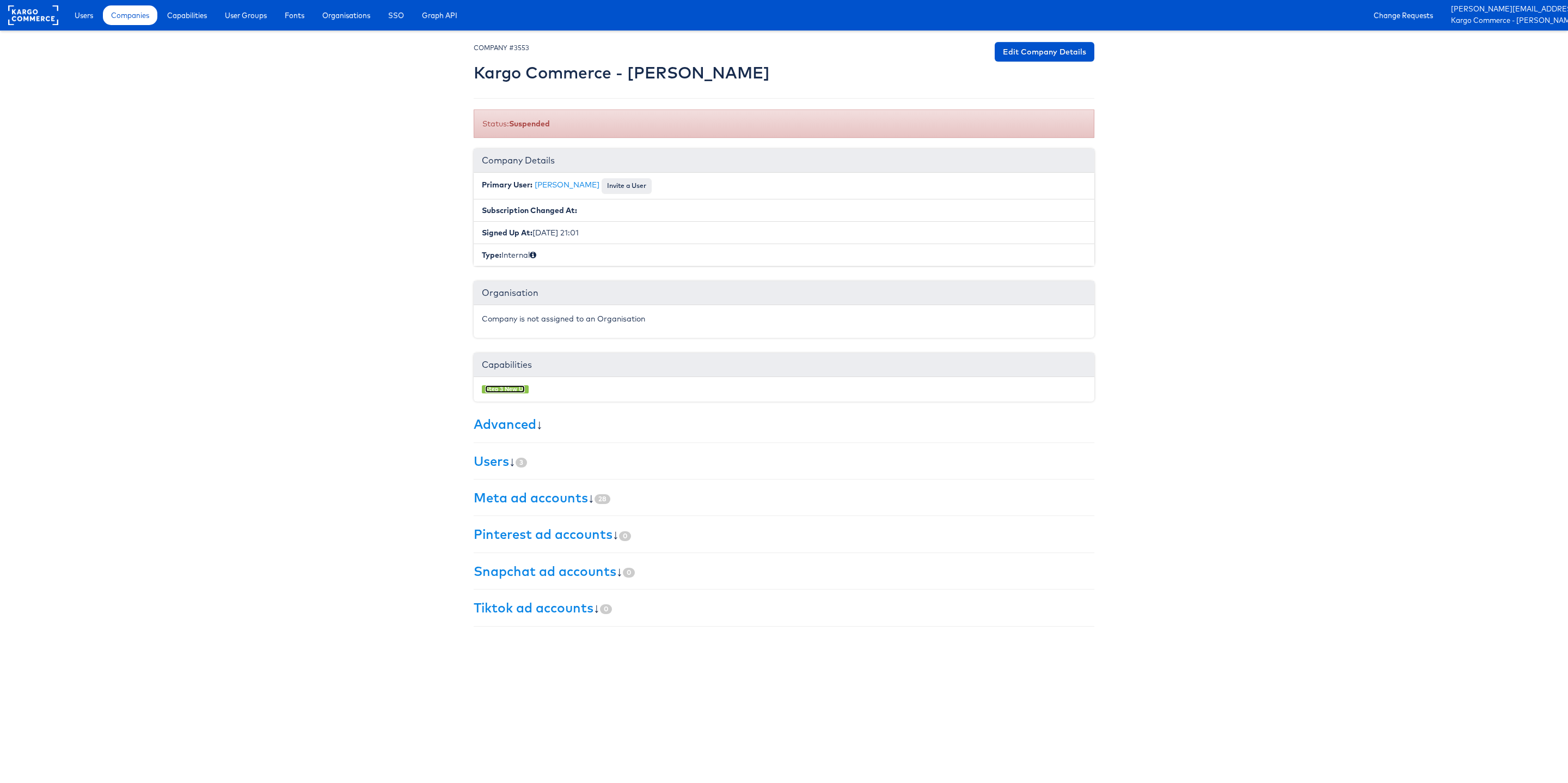
click at [510, 393] on link "Step 3 New UI" at bounding box center [505, 389] width 40 height 8
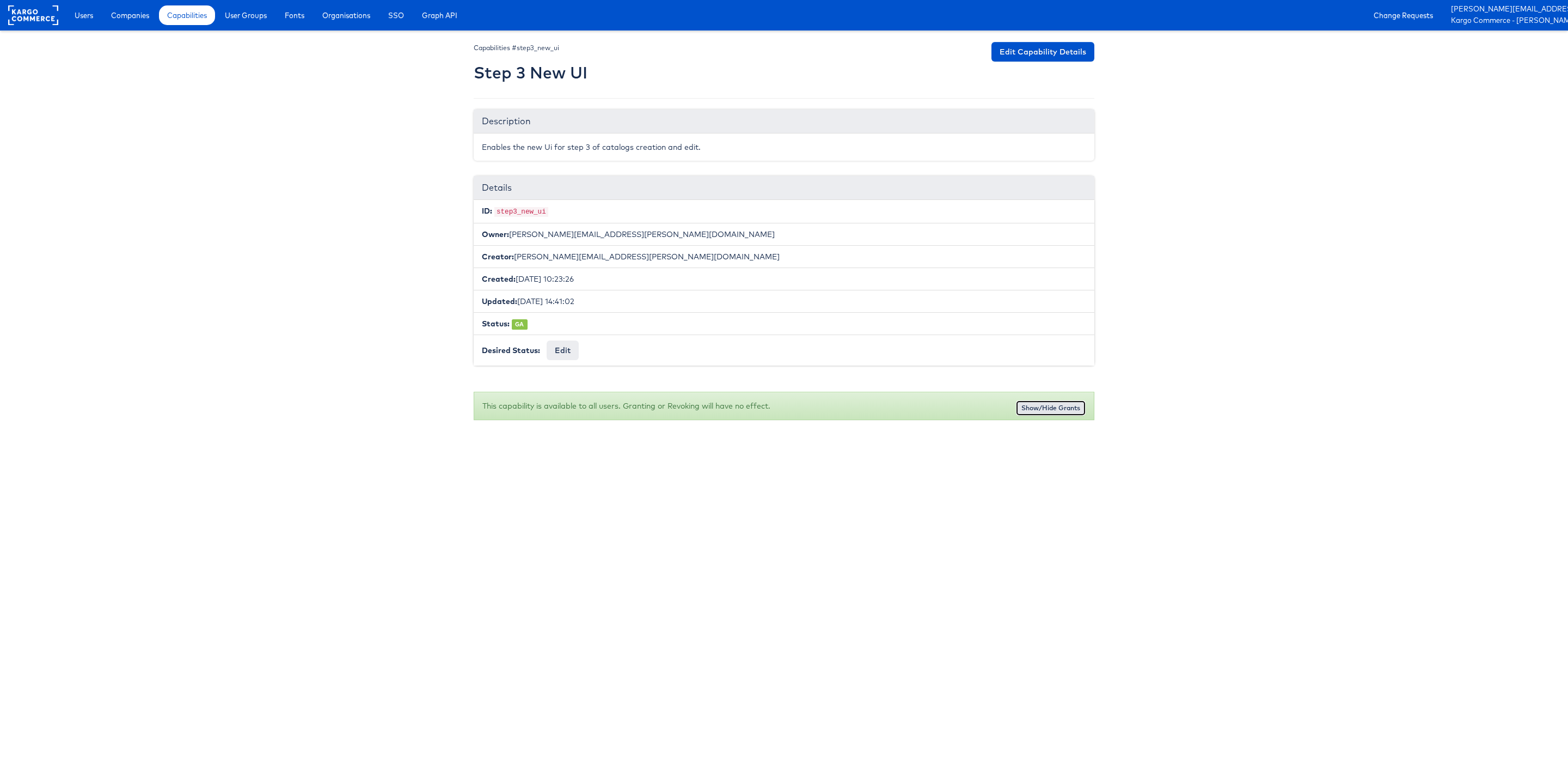
click at [1041, 411] on button "Show/Hide Grants" at bounding box center [1051, 408] width 70 height 15
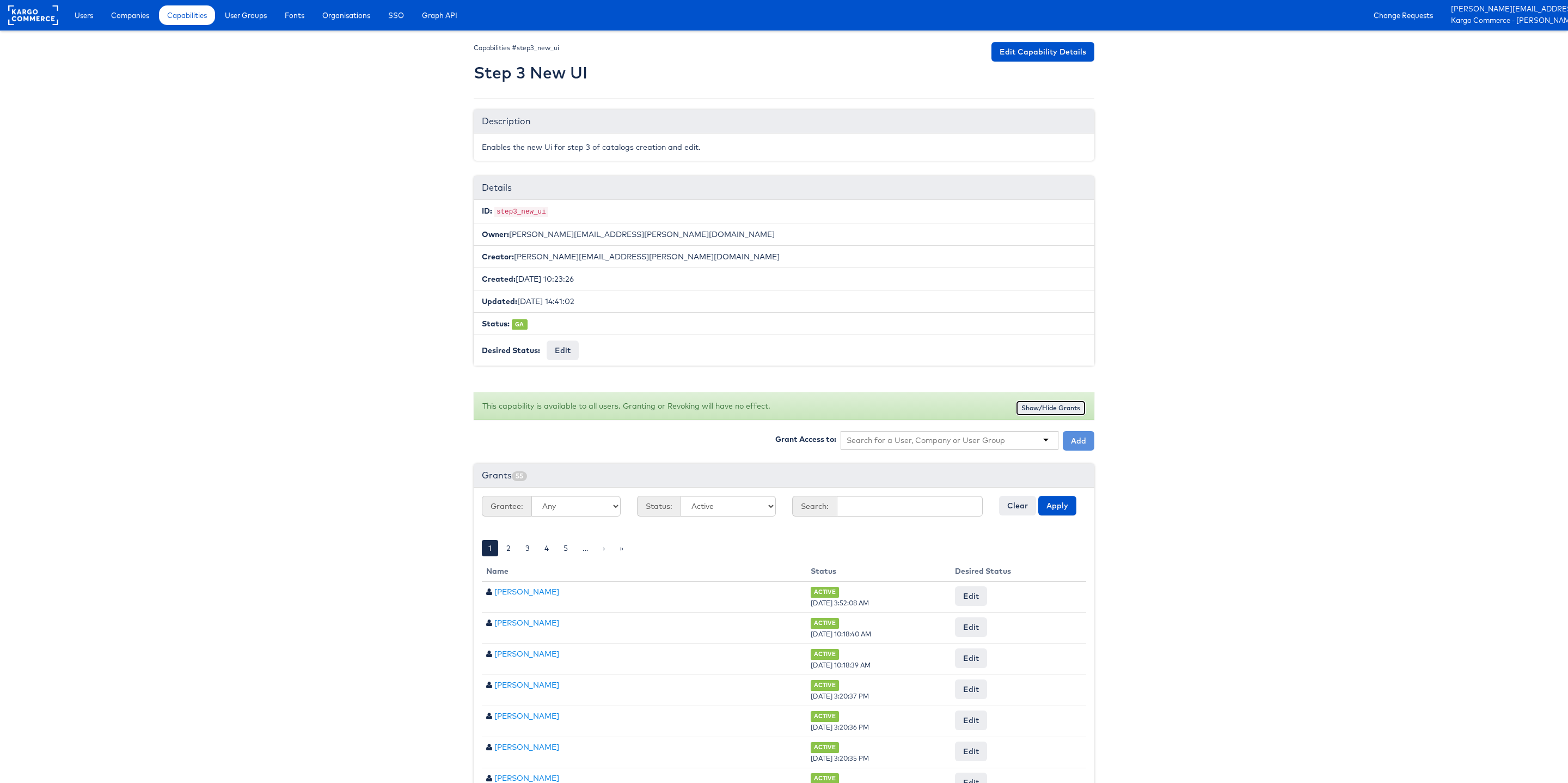
scroll to position [172, 0]
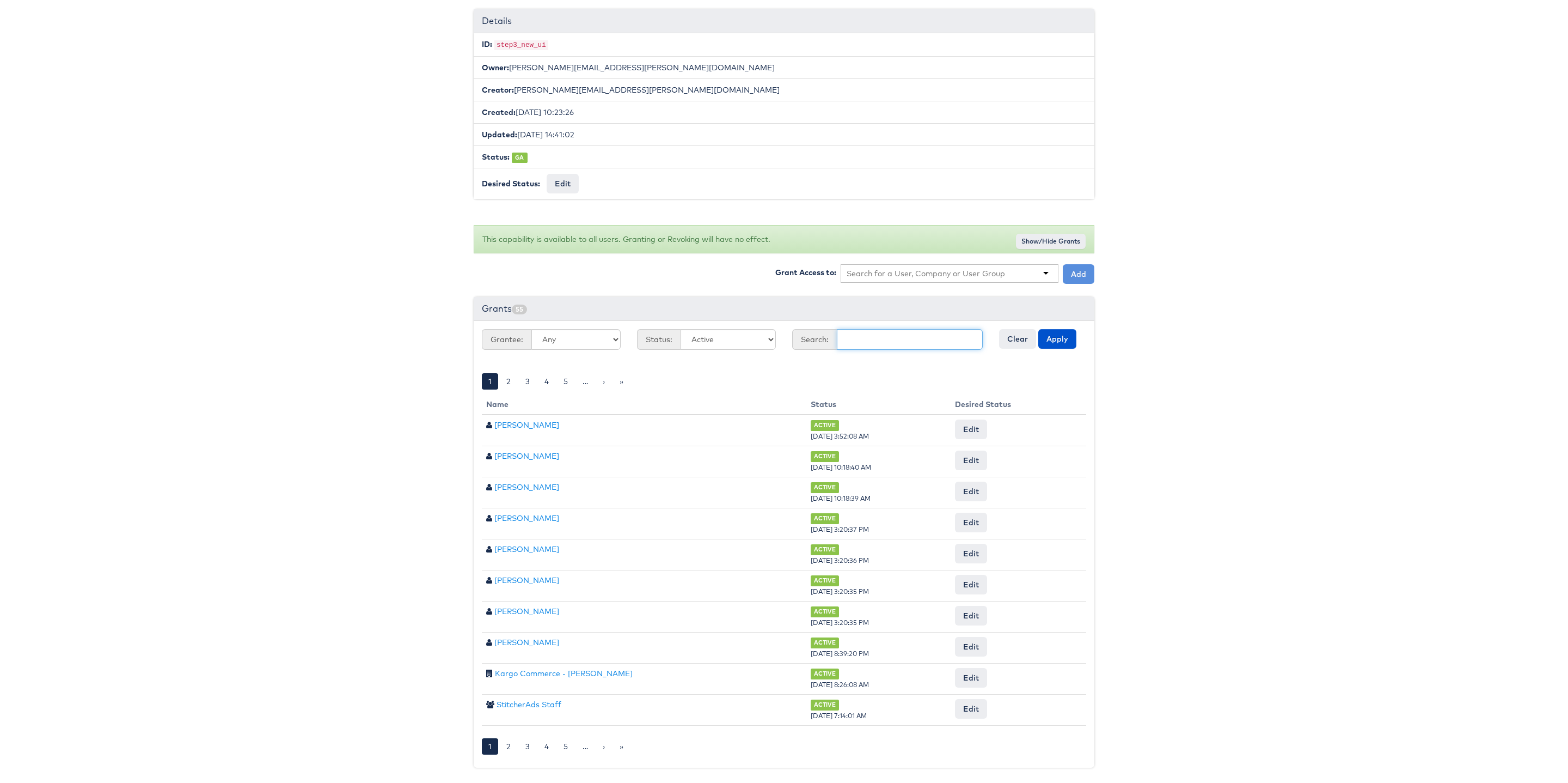
click at [861, 339] on input "text" at bounding box center [910, 339] width 146 height 20
type input "[PERSON_NAME]"
click at [1039, 329] on button "Apply" at bounding box center [1057, 338] width 38 height 20
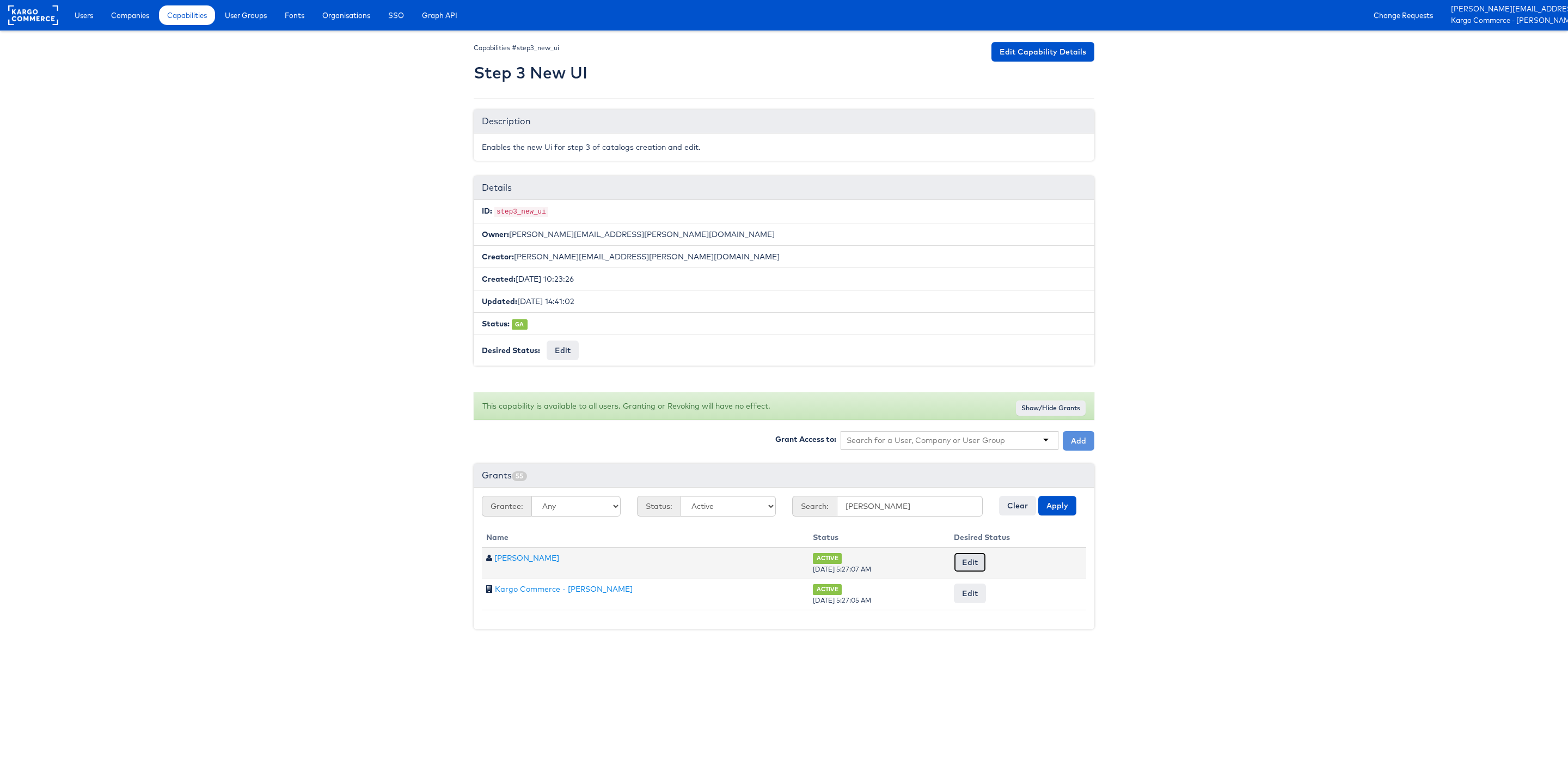
click at [974, 566] on button "Edit" at bounding box center [971, 562] width 32 height 20
click at [906, 562] on select "-- No Change -- Active Revoked" at bounding box center [877, 563] width 88 height 20
select select "REVOKED"
click at [834, 555] on select "-- No Change -- Active Revoked" at bounding box center [877, 563] width 88 height 20
click at [1062, 512] on button "Apply" at bounding box center [1057, 505] width 38 height 20
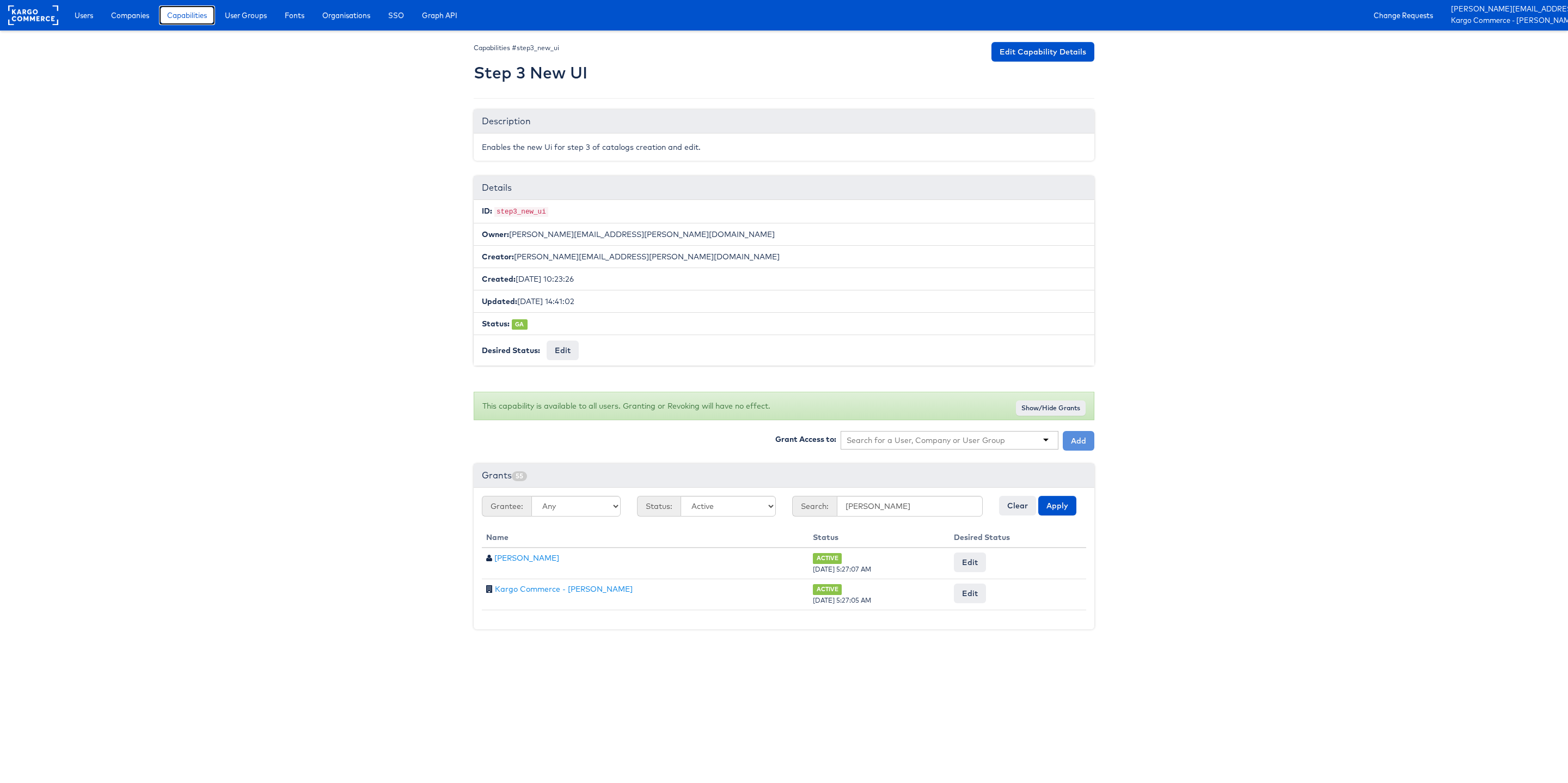
click at [190, 19] on span "Capabilities" at bounding box center [187, 15] width 40 height 11
